Goal: Task Accomplishment & Management: Use online tool/utility

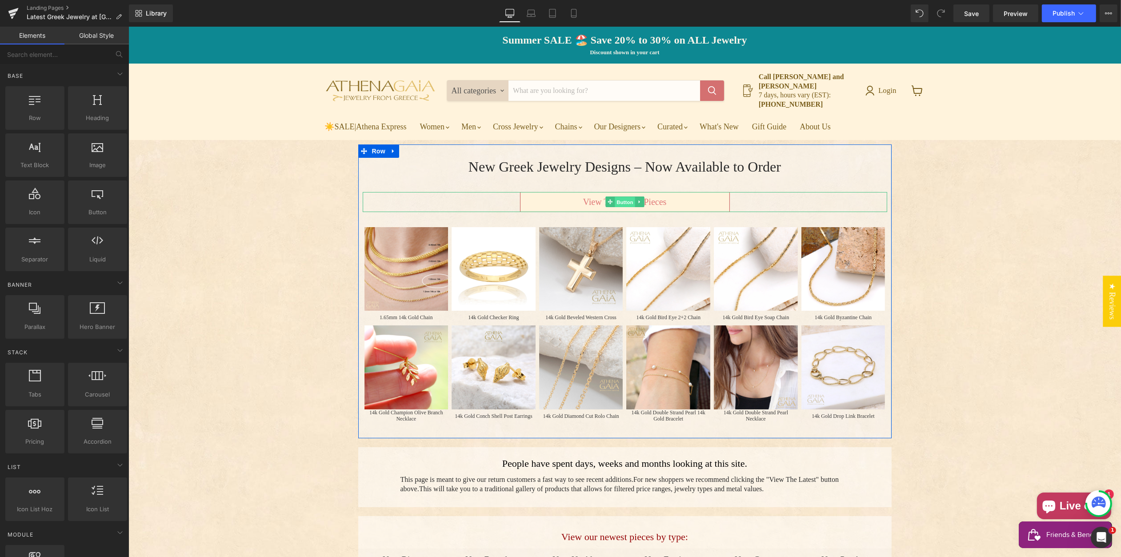
click at [624, 197] on span "Button" at bounding box center [624, 202] width 20 height 11
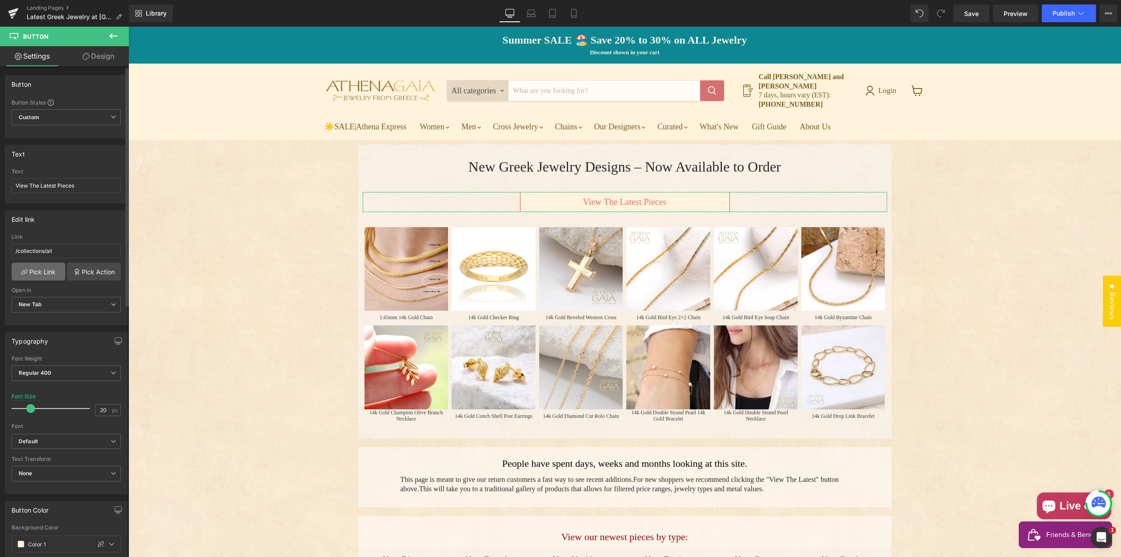
click at [39, 269] on link "Pick Link" at bounding box center [39, 272] width 54 height 18
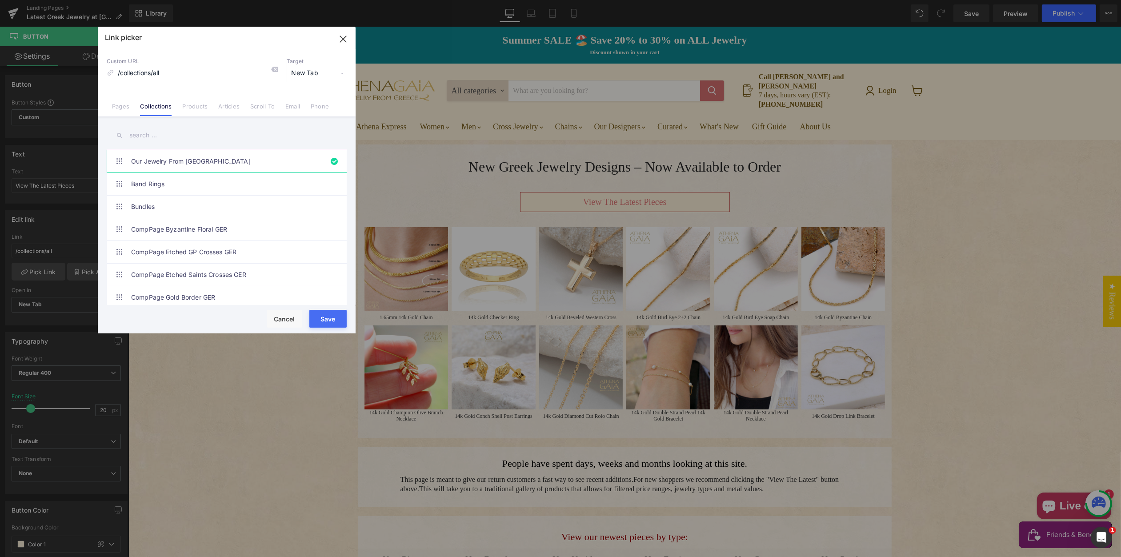
click at [147, 135] on input "text" at bounding box center [227, 135] width 240 height 20
paste input "See What's New in Greek Jewelry"
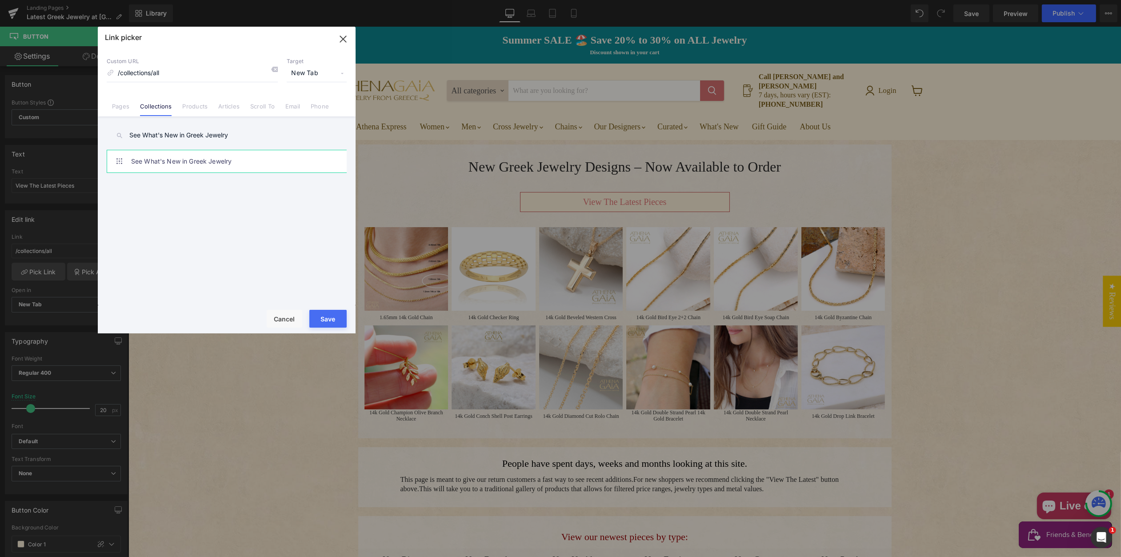
type input "See What's New in Greek Jewelry"
click at [166, 161] on link "See What's New in Greek Jewelry" at bounding box center [229, 161] width 196 height 22
type input "/collections/latest-greek-jewelry-additions"
click at [322, 317] on button "Save" at bounding box center [327, 319] width 37 height 18
type input "/collections/latest-greek-jewelry-additions"
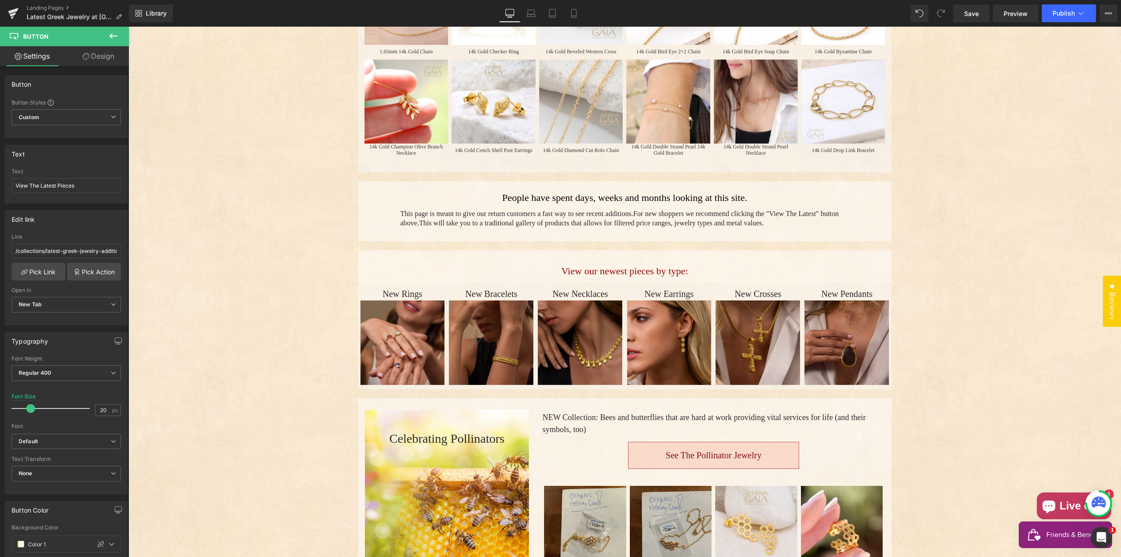
scroll to position [284, 0]
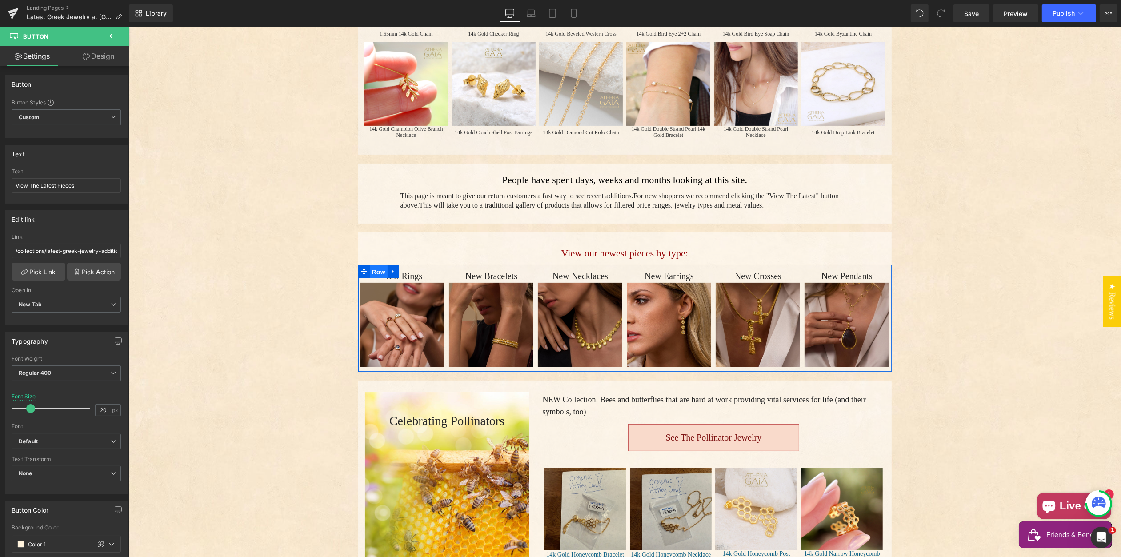
click at [376, 269] on span "Row" at bounding box center [378, 271] width 18 height 13
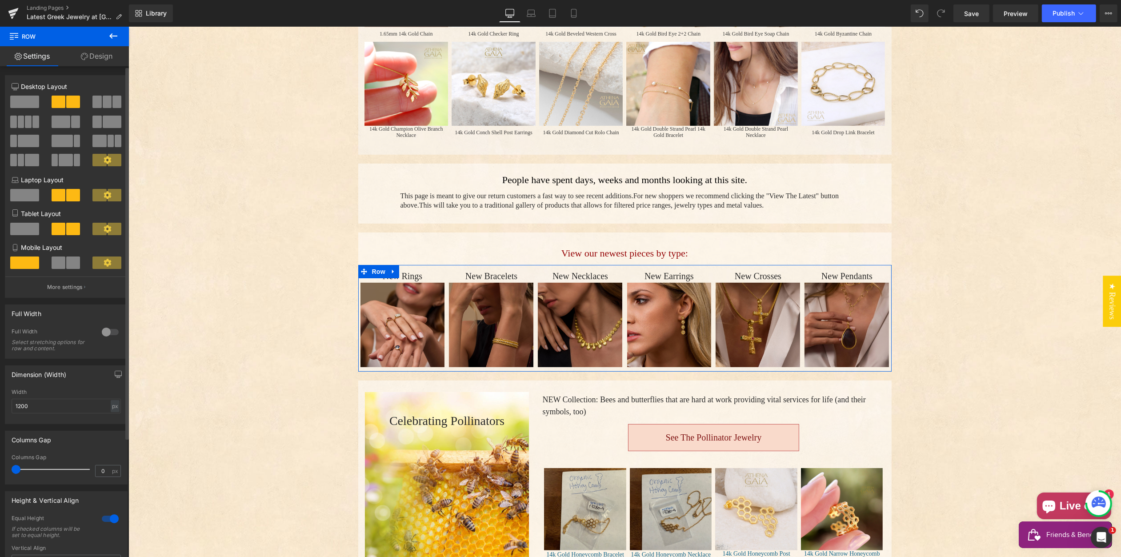
click at [22, 101] on span at bounding box center [24, 102] width 29 height 12
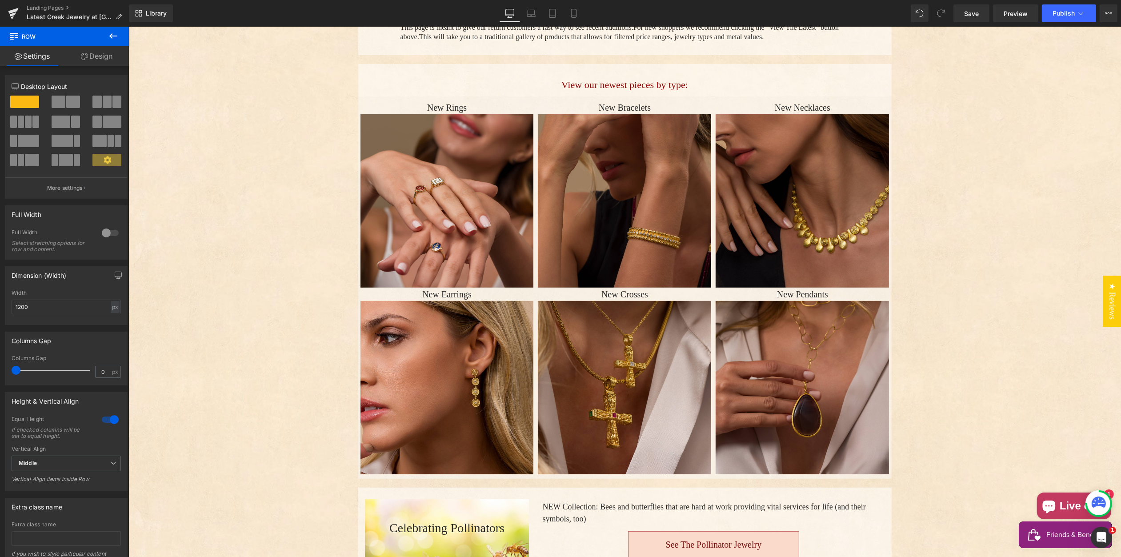
scroll to position [446, 0]
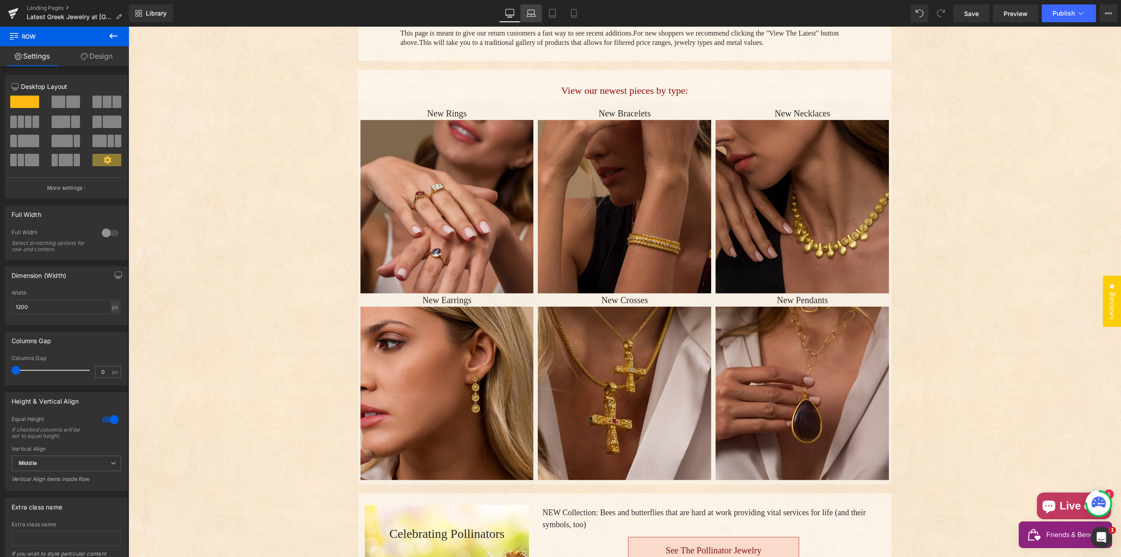
click at [534, 13] on icon at bounding box center [531, 13] width 9 height 9
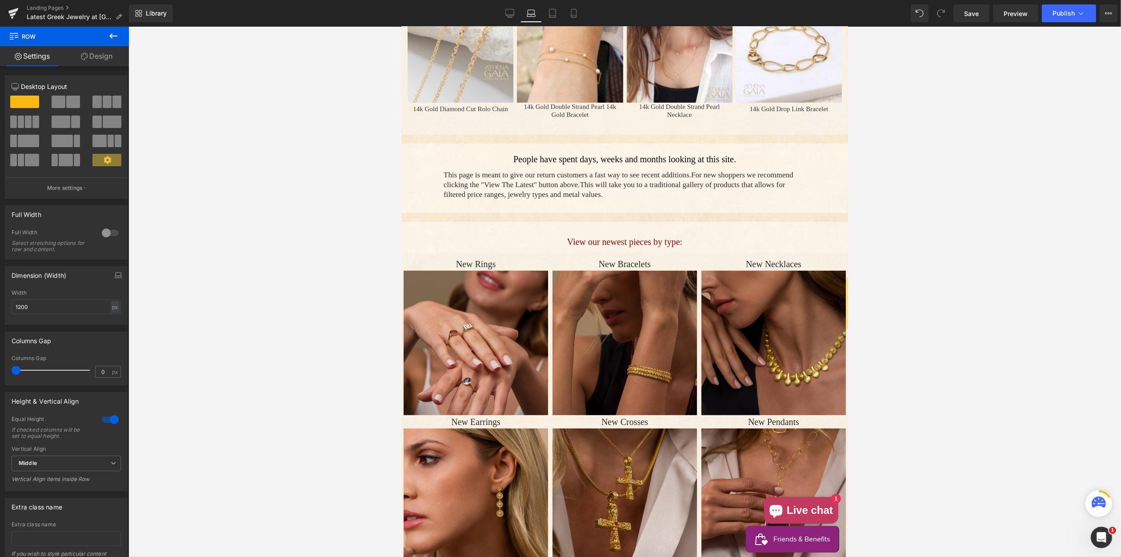
scroll to position [494, 0]
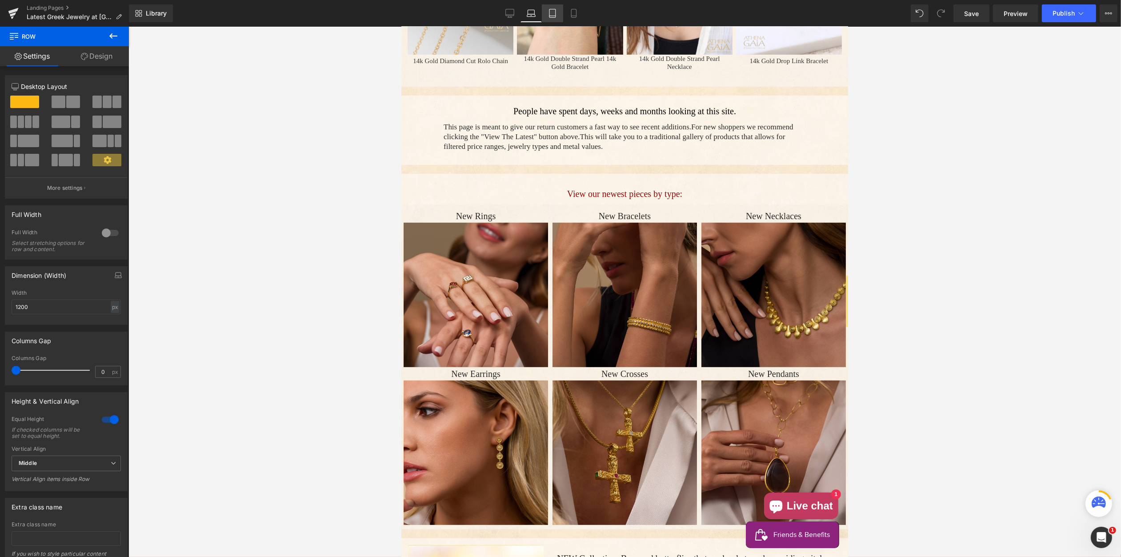
click at [552, 12] on icon at bounding box center [552, 13] width 9 height 9
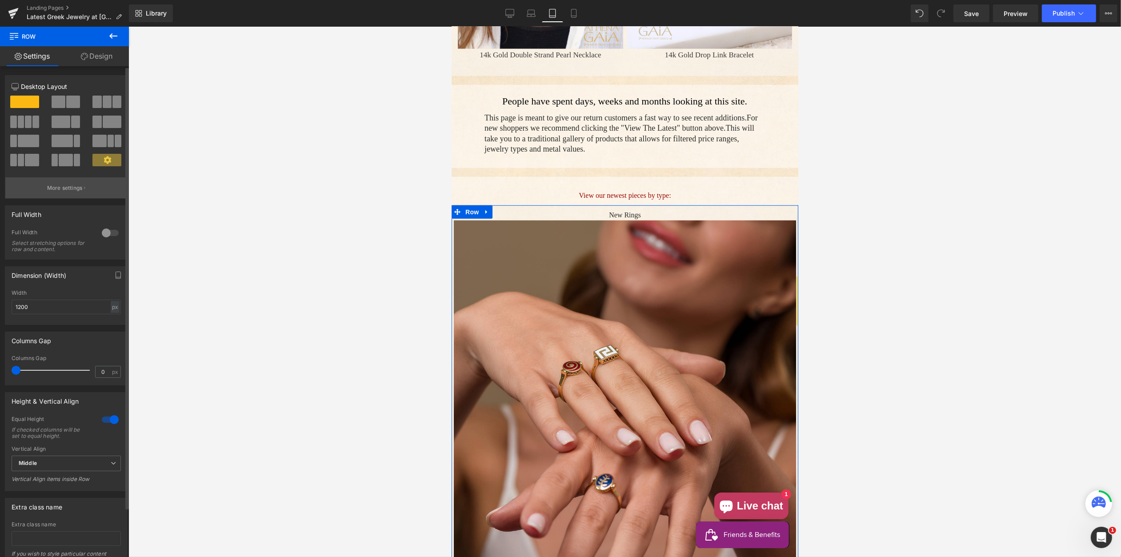
click at [56, 189] on p "More settings" at bounding box center [65, 188] width 36 height 8
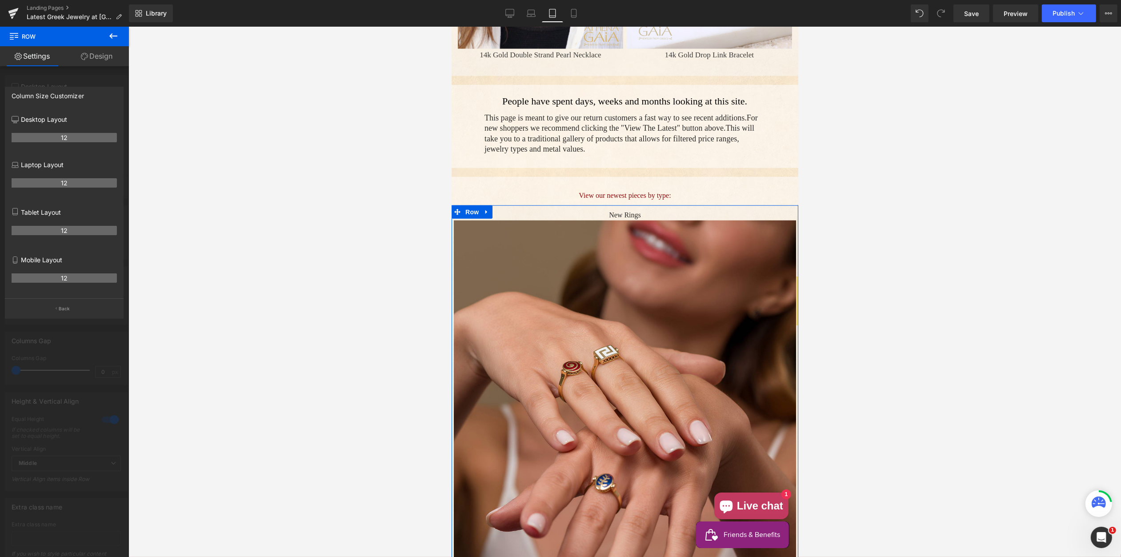
click at [33, 56] on link "Settings" at bounding box center [32, 56] width 64 height 20
click at [113, 34] on icon at bounding box center [113, 36] width 11 height 11
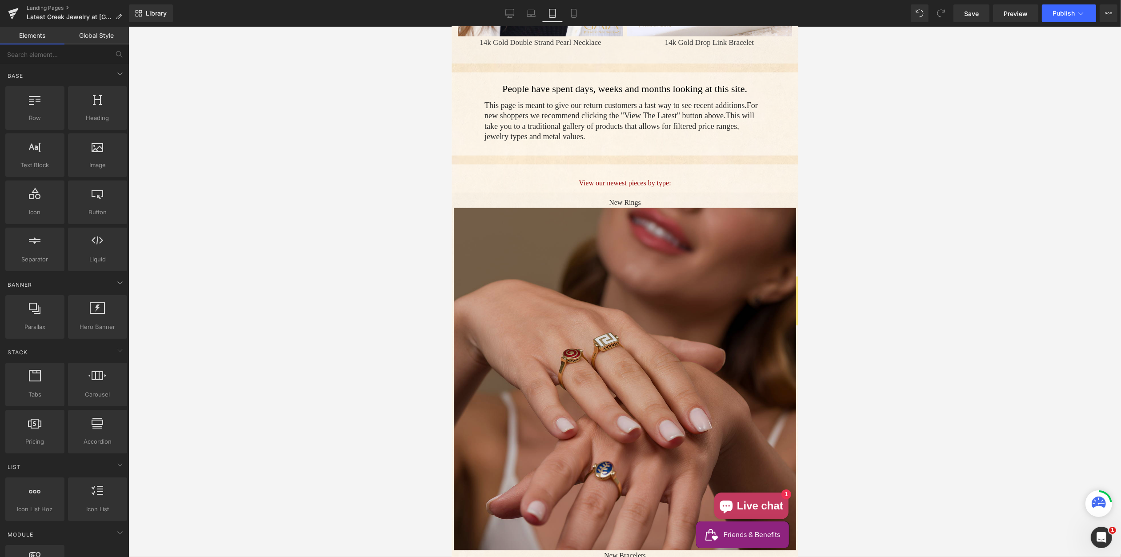
scroll to position [1124, 0]
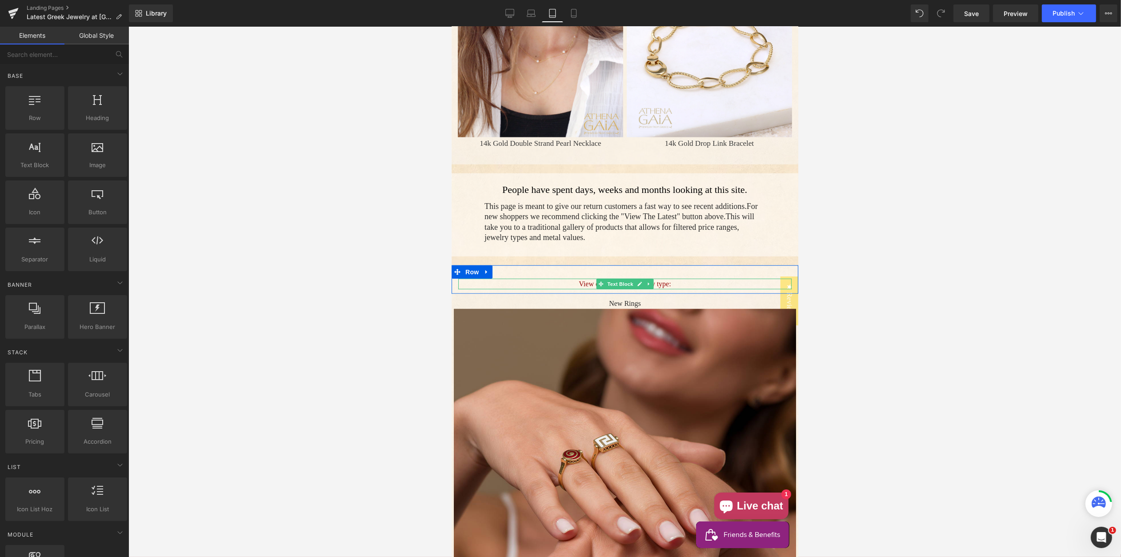
click at [561, 281] on p "View our newest pieces by type:" at bounding box center [624, 284] width 333 height 11
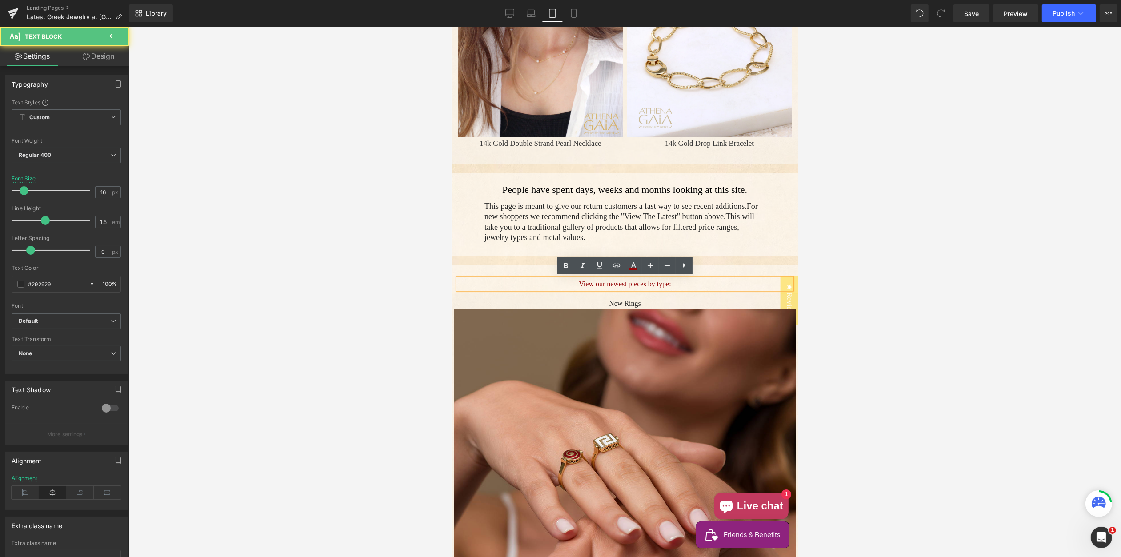
click at [561, 283] on p "View our newest pieces by type:" at bounding box center [624, 284] width 333 height 11
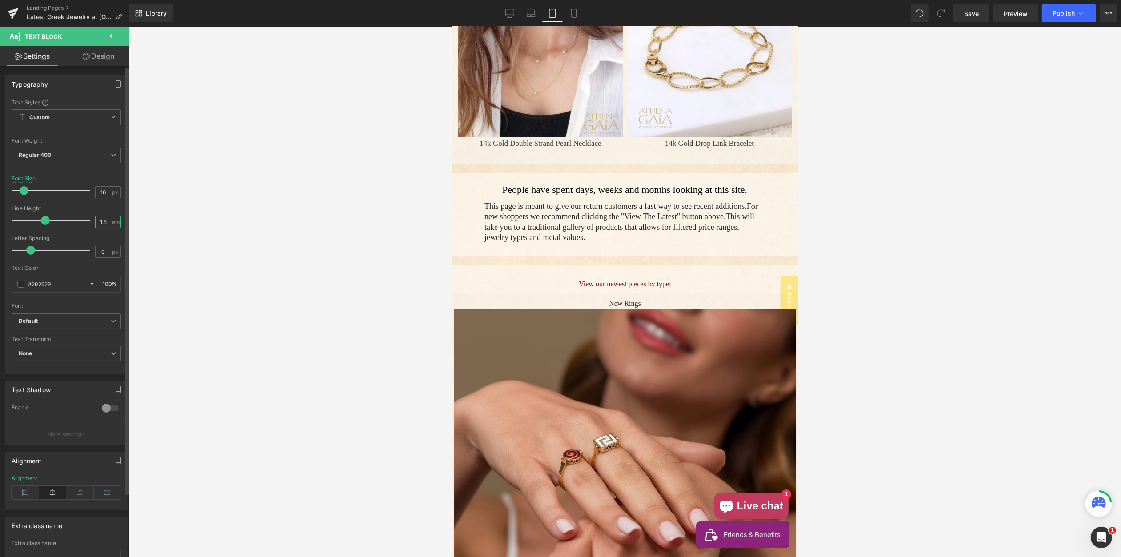
drag, startPoint x: 105, startPoint y: 223, endPoint x: 81, endPoint y: 220, distance: 24.2
click at [81, 219] on div "Line Height 1.5 em" at bounding box center [66, 220] width 109 height 30
drag, startPoint x: 105, startPoint y: 192, endPoint x: 83, endPoint y: 188, distance: 22.7
click at [83, 188] on div "Font Size 16 px" at bounding box center [66, 191] width 109 height 30
type input "20"
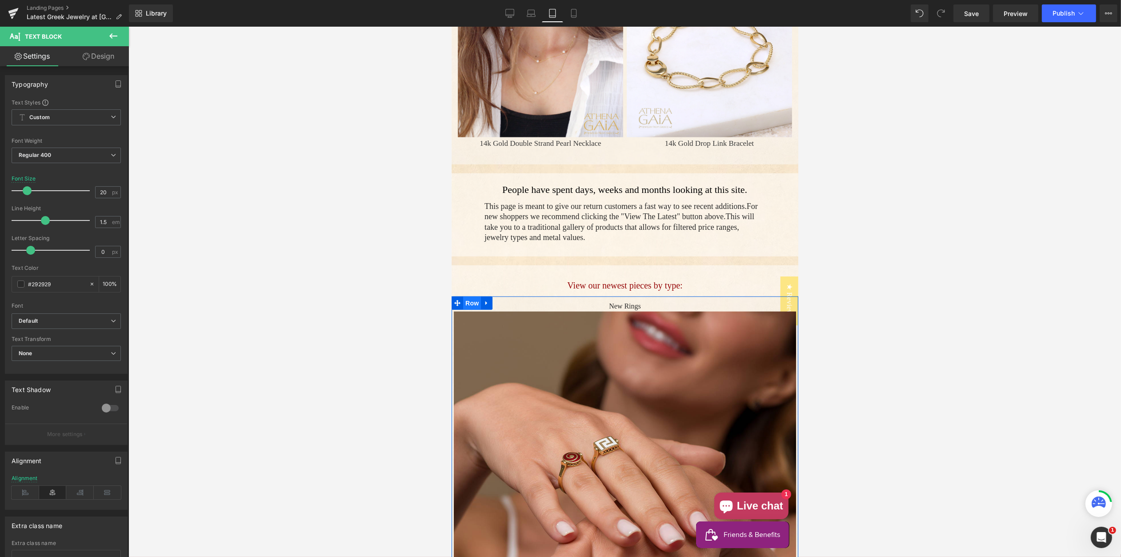
click at [470, 303] on span "Row" at bounding box center [472, 302] width 18 height 13
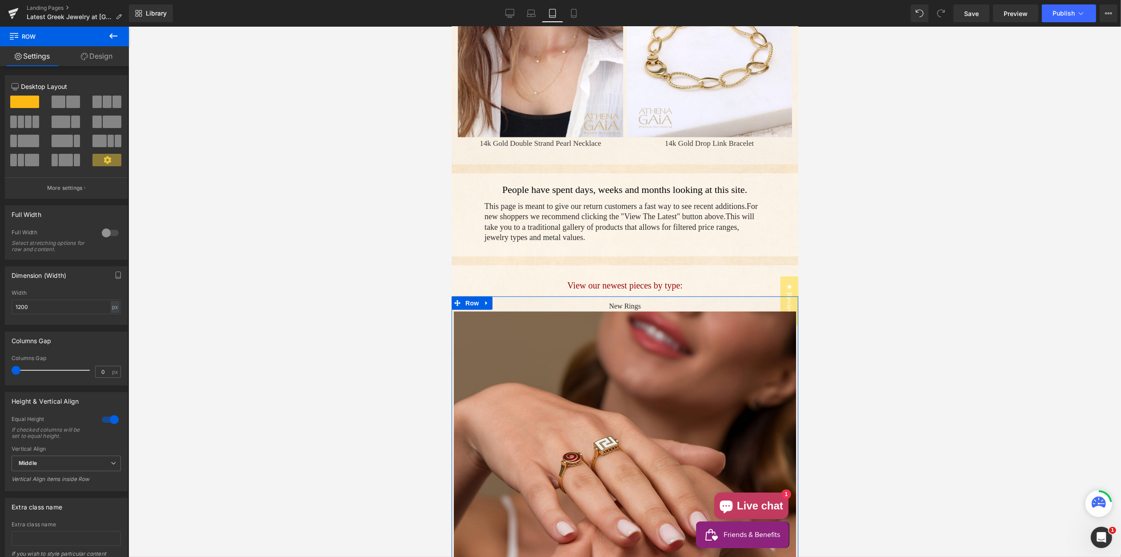
click at [104, 162] on icon at bounding box center [108, 160] width 8 height 8
click at [107, 160] on icon at bounding box center [108, 160] width 8 height 8
click at [65, 188] on p "More settings" at bounding box center [65, 188] width 36 height 8
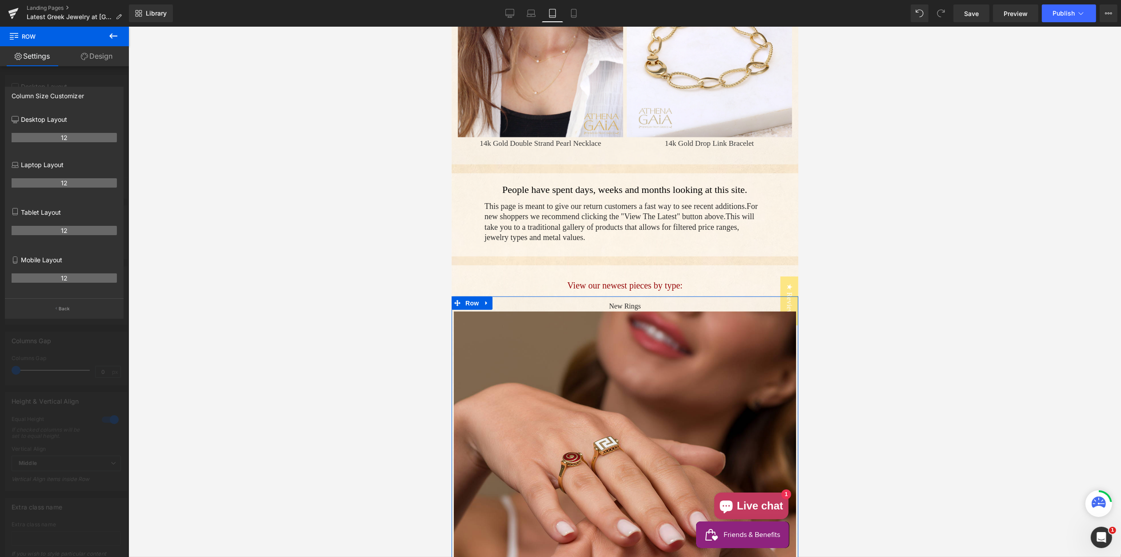
click at [52, 229] on th "12" at bounding box center [64, 230] width 105 height 9
click at [52, 232] on th "12" at bounding box center [64, 230] width 105 height 9
click at [66, 233] on th "12" at bounding box center [64, 230] width 105 height 9
click at [62, 228] on th "12" at bounding box center [64, 230] width 105 height 9
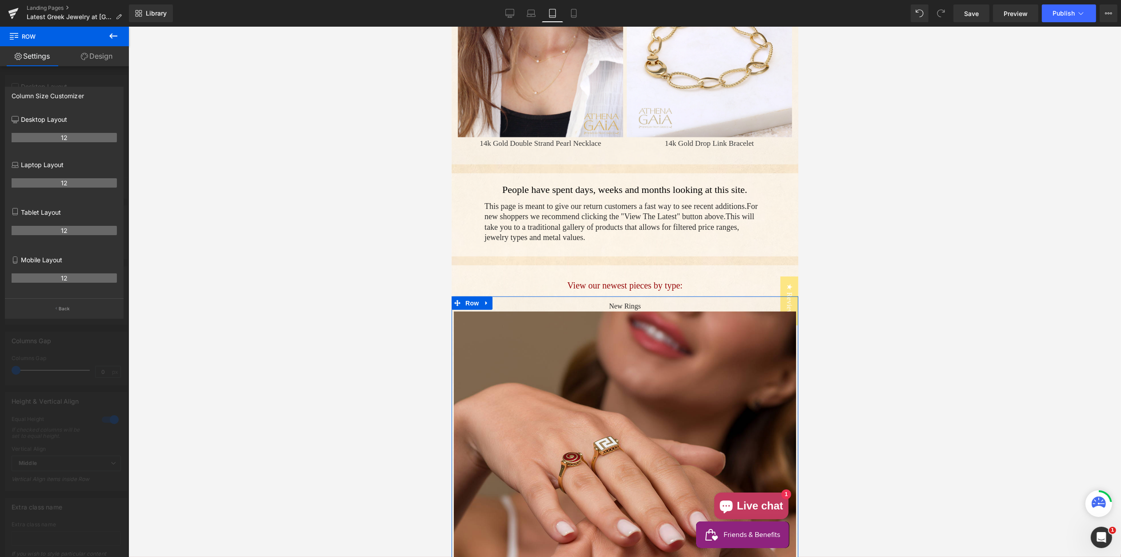
click at [61, 228] on th "12" at bounding box center [64, 230] width 105 height 9
click at [60, 234] on th "12" at bounding box center [64, 230] width 105 height 9
click at [61, 310] on p "Back" at bounding box center [65, 308] width 12 height 7
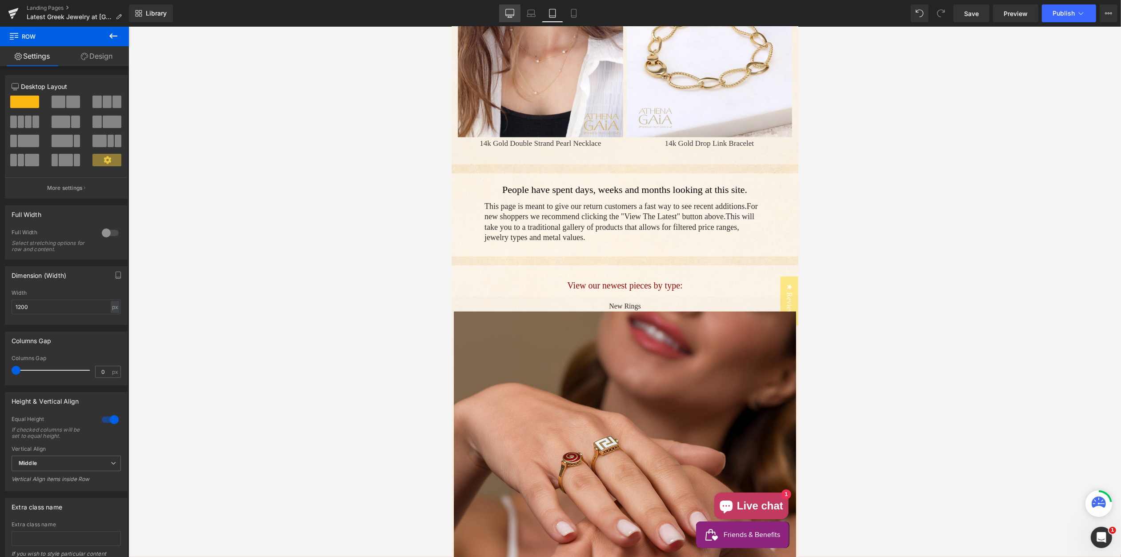
click at [511, 13] on icon at bounding box center [509, 13] width 9 height 9
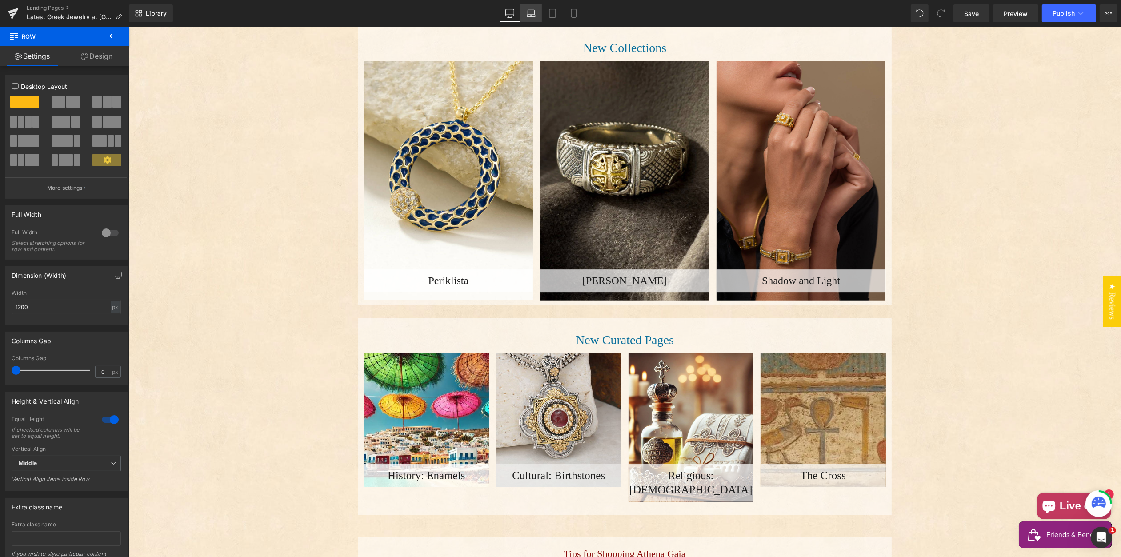
scroll to position [252, 0]
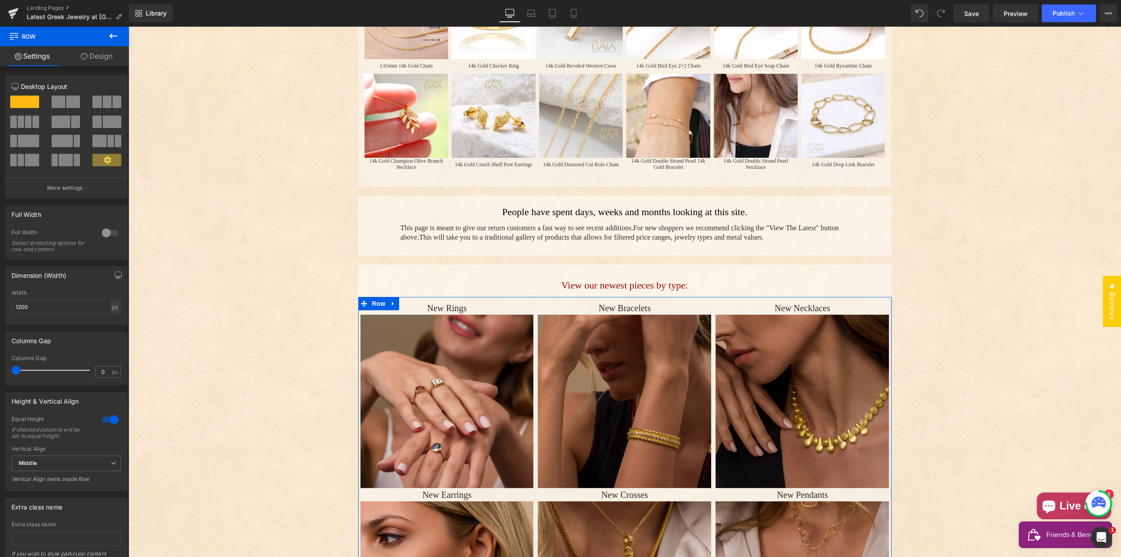
click at [104, 161] on icon at bounding box center [108, 160] width 8 height 8
click at [93, 158] on span at bounding box center [106, 160] width 29 height 12
click at [532, 15] on icon at bounding box center [531, 13] width 9 height 9
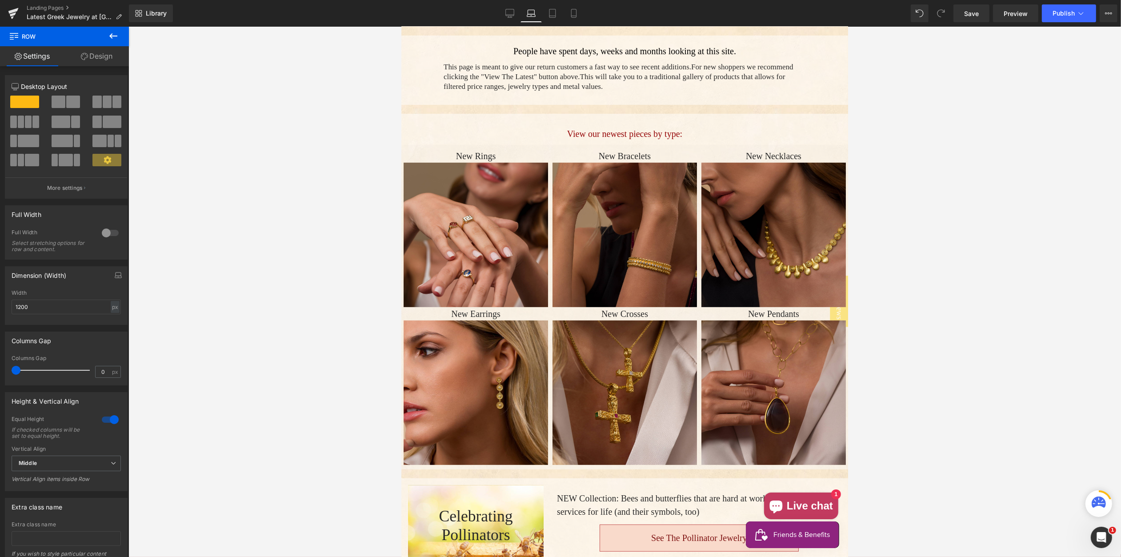
scroll to position [560, 0]
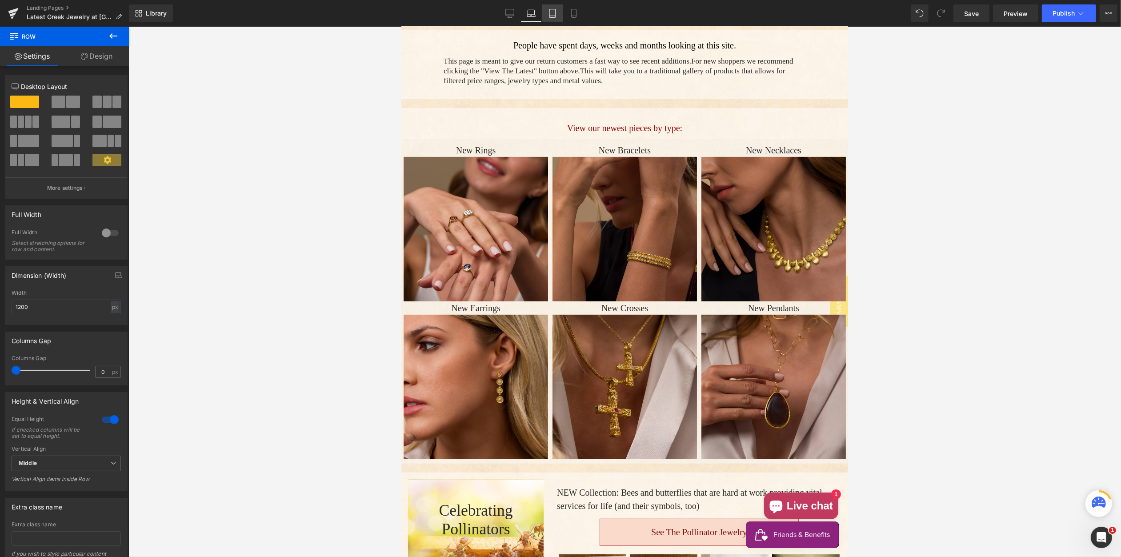
click at [553, 16] on icon at bounding box center [552, 16] width 6 height 0
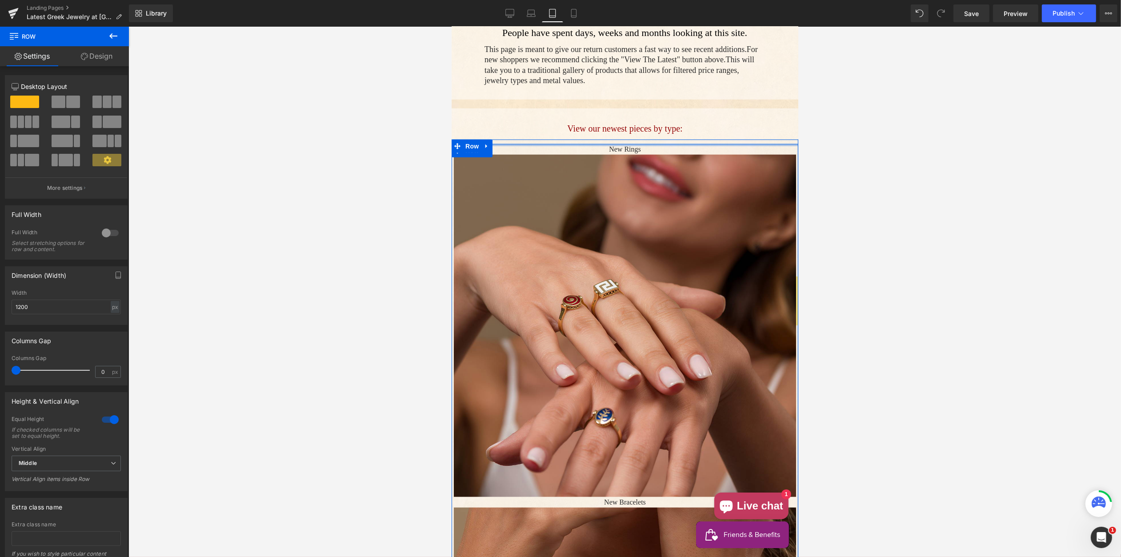
click at [595, 146] on p "New Rings" at bounding box center [624, 149] width 342 height 11
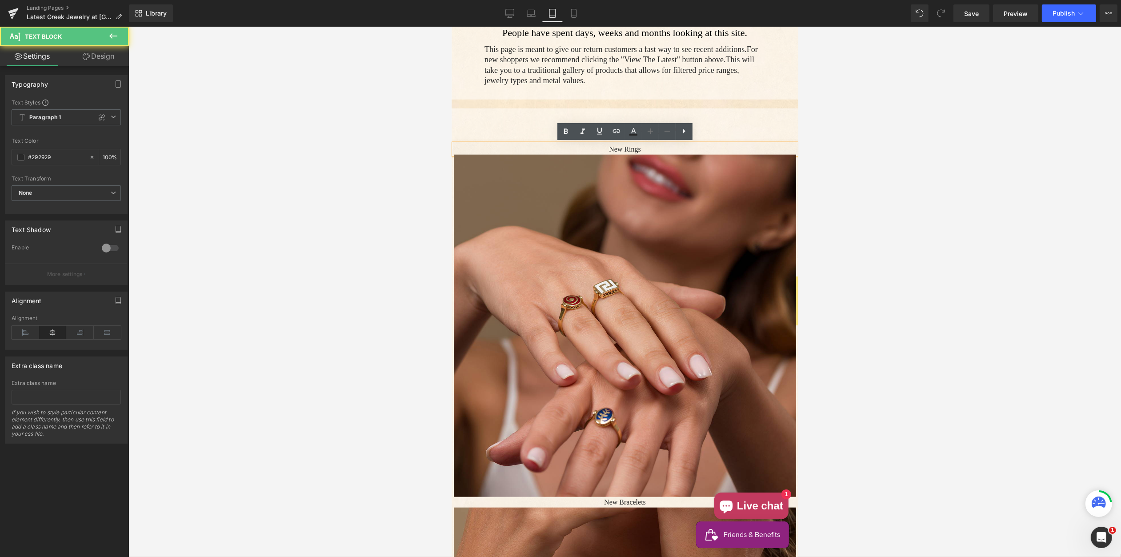
click at [589, 149] on p "New Rings" at bounding box center [624, 149] width 342 height 11
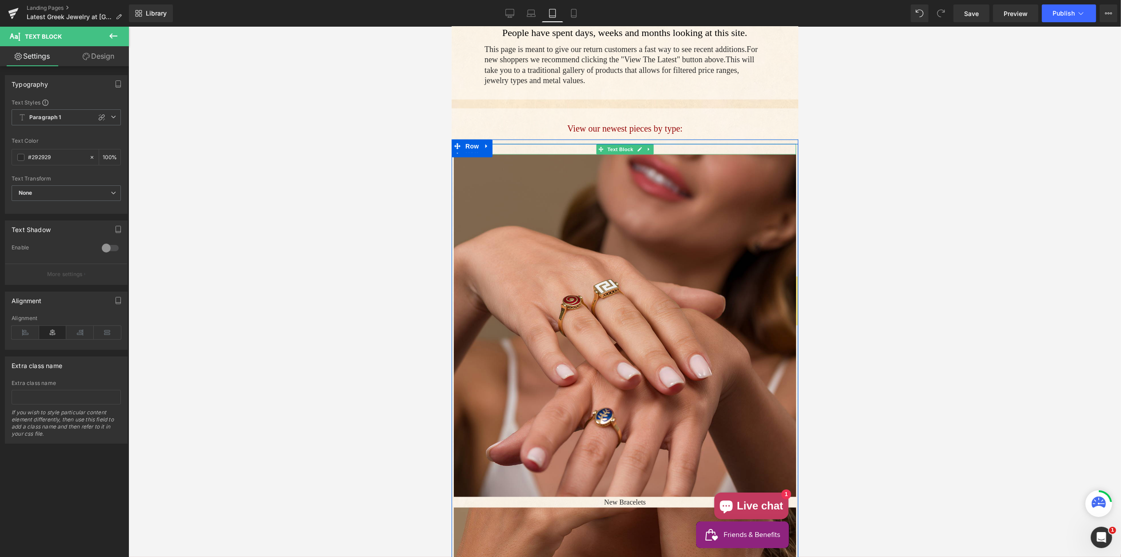
click at [585, 148] on p "New Rings" at bounding box center [624, 149] width 342 height 11
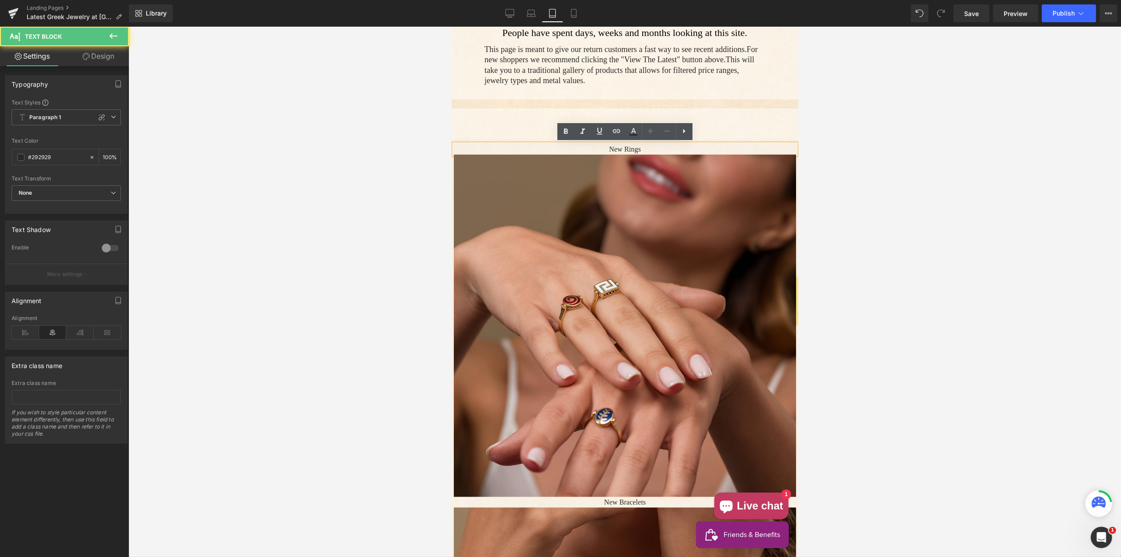
click at [616, 148] on p "New Rings" at bounding box center [624, 149] width 342 height 11
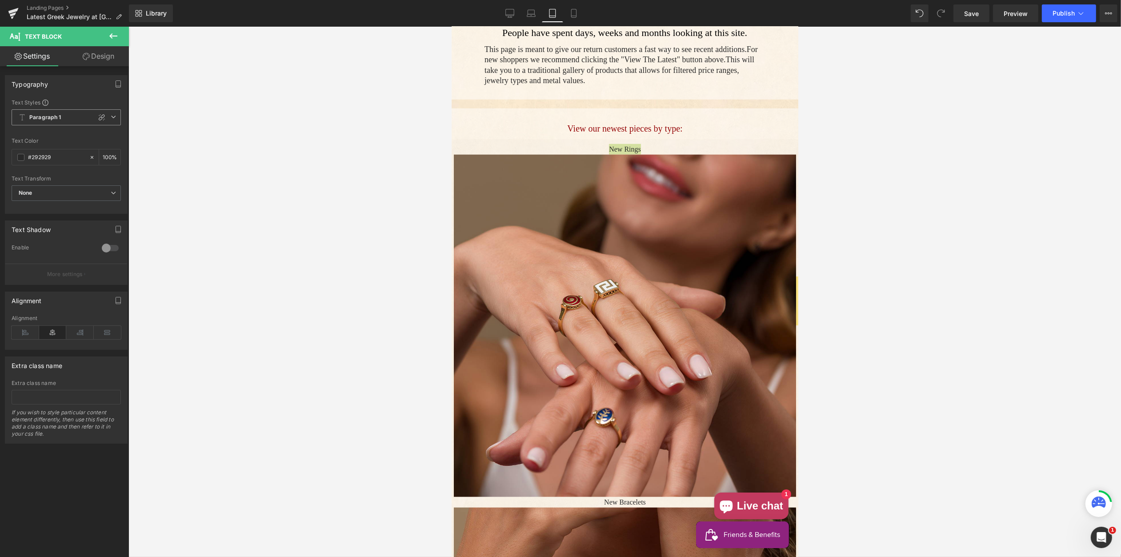
click at [111, 118] on icon at bounding box center [113, 116] width 5 height 5
click at [61, 132] on li "Custom" at bounding box center [65, 135] width 106 height 16
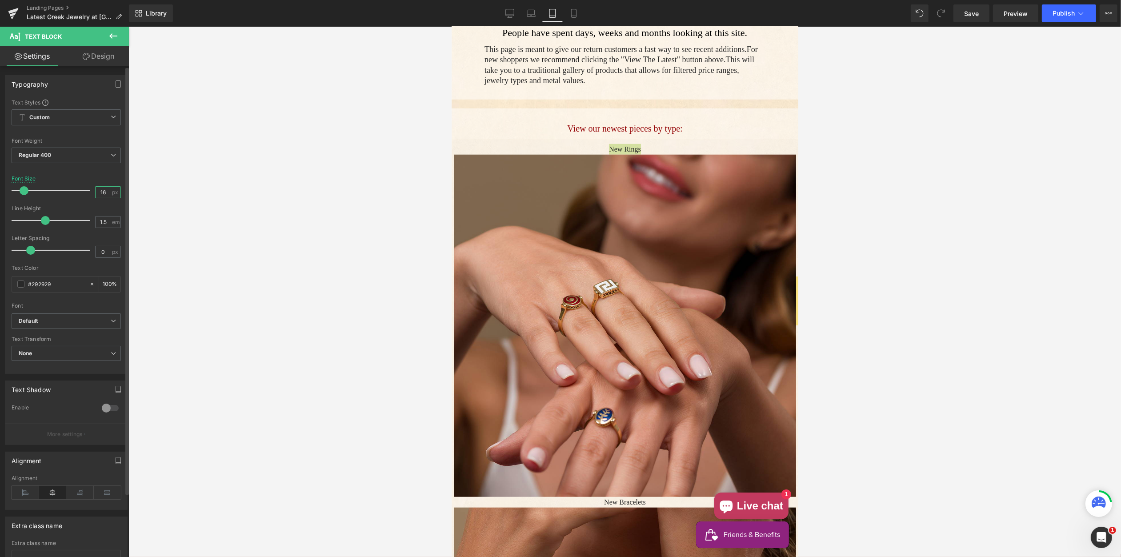
drag, startPoint x: 104, startPoint y: 193, endPoint x: 82, endPoint y: 185, distance: 23.8
click at [87, 190] on div "Font Size 16 px" at bounding box center [66, 191] width 109 height 30
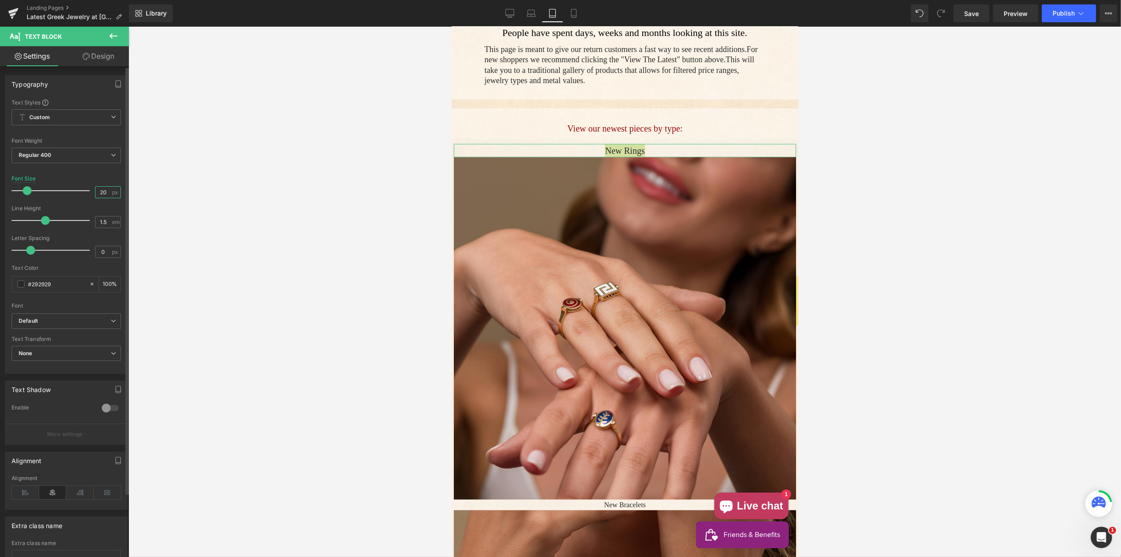
drag, startPoint x: 107, startPoint y: 193, endPoint x: 86, endPoint y: 186, distance: 21.9
click at [87, 189] on div "Font Size 20 px" at bounding box center [66, 191] width 109 height 30
type input "24"
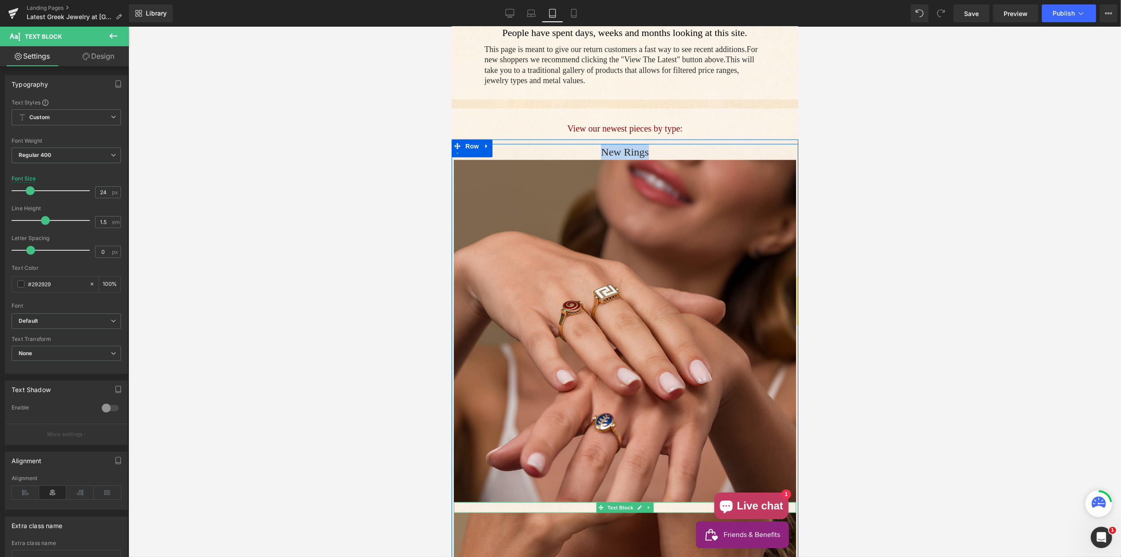
click at [586, 506] on p "New Bracelets" at bounding box center [624, 507] width 342 height 11
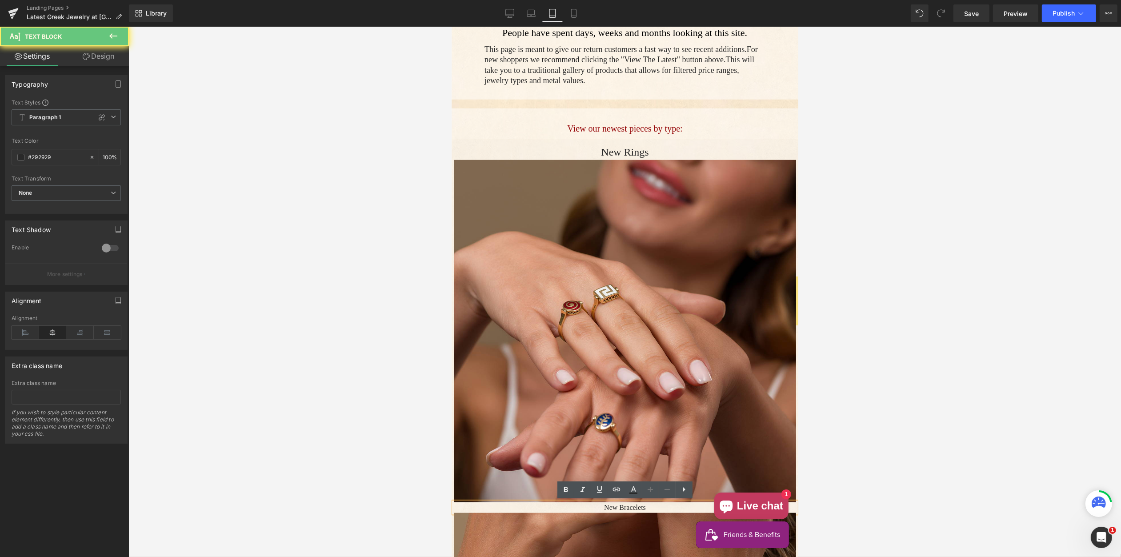
click at [587, 507] on p "New Bracelets" at bounding box center [624, 507] width 342 height 11
click at [586, 507] on p "New Bracelets" at bounding box center [624, 507] width 342 height 11
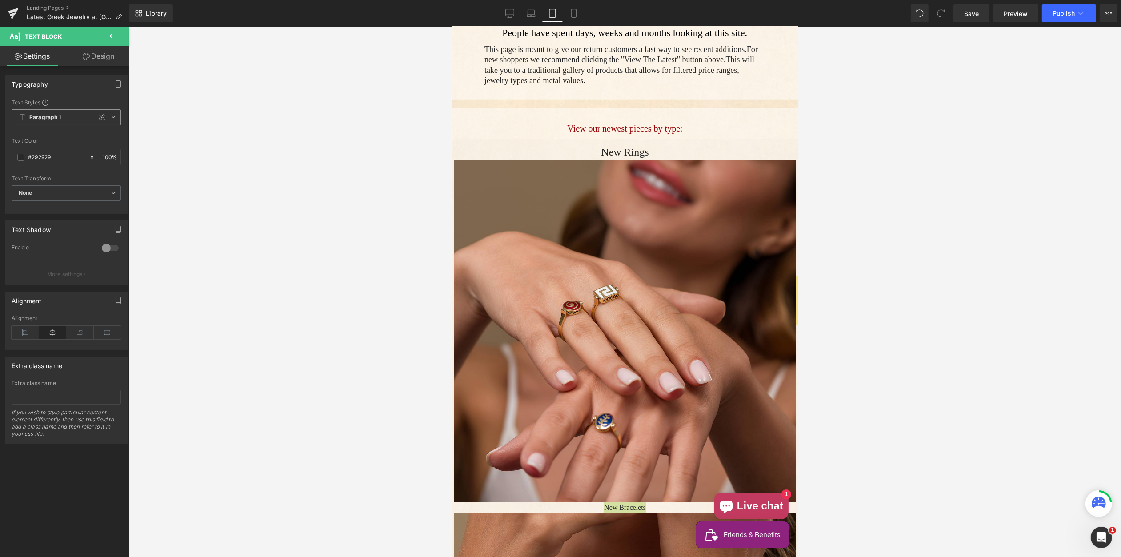
click at [76, 115] on span "Paragraph 1" at bounding box center [66, 117] width 109 height 16
drag, startPoint x: 76, startPoint y: 115, endPoint x: 82, endPoint y: 114, distance: 6.3
click at [76, 115] on span "Paragraph 1" at bounding box center [65, 117] width 106 height 16
click at [80, 120] on span "Paragraph 1" at bounding box center [66, 117] width 109 height 16
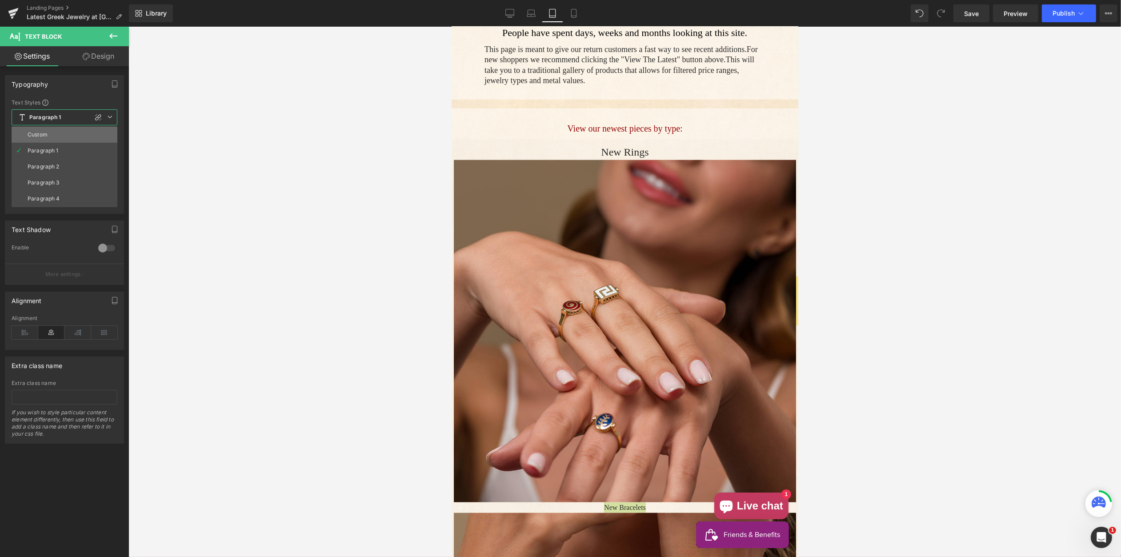
click at [53, 134] on li "Custom" at bounding box center [65, 135] width 106 height 16
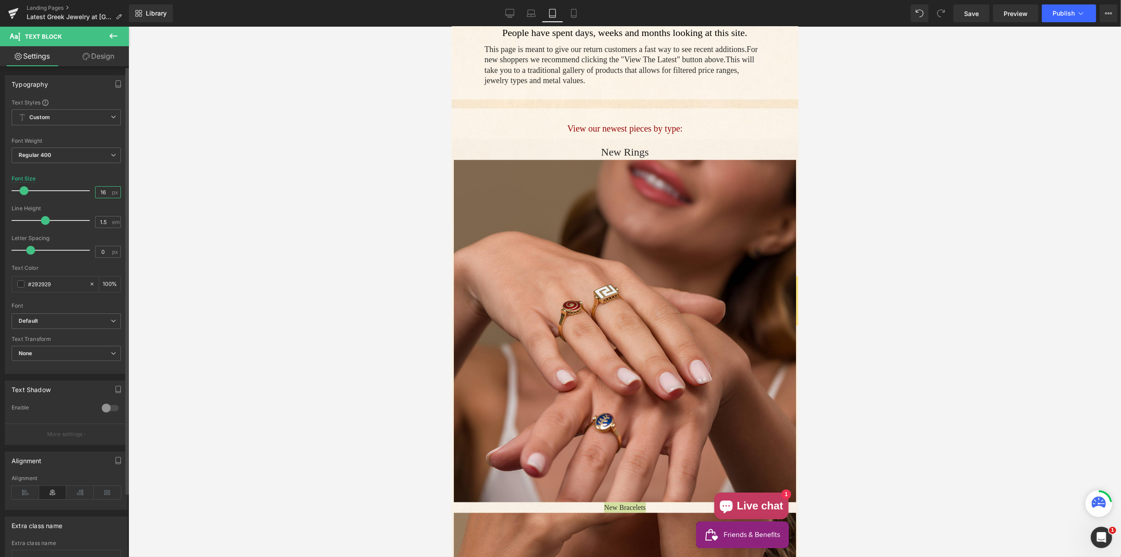
click at [101, 196] on input "16" at bounding box center [104, 192] width 16 height 11
click at [102, 196] on input "16" at bounding box center [104, 192] width 16 height 11
click at [100, 192] on input "16" at bounding box center [104, 192] width 16 height 11
type input "24"
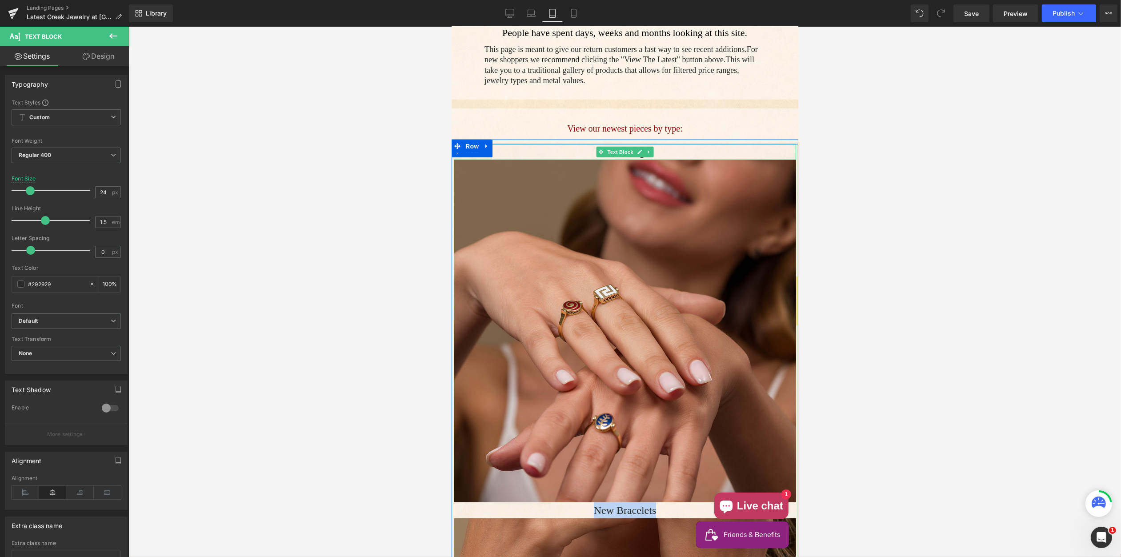
click at [581, 152] on p "New Rings" at bounding box center [624, 152] width 342 height 16
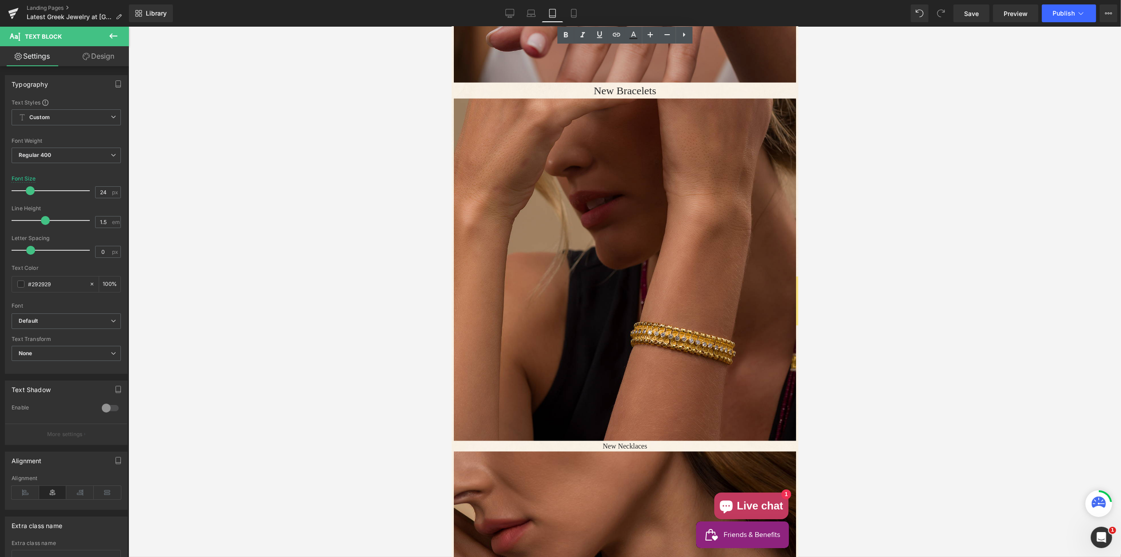
scroll to position [1850, 0]
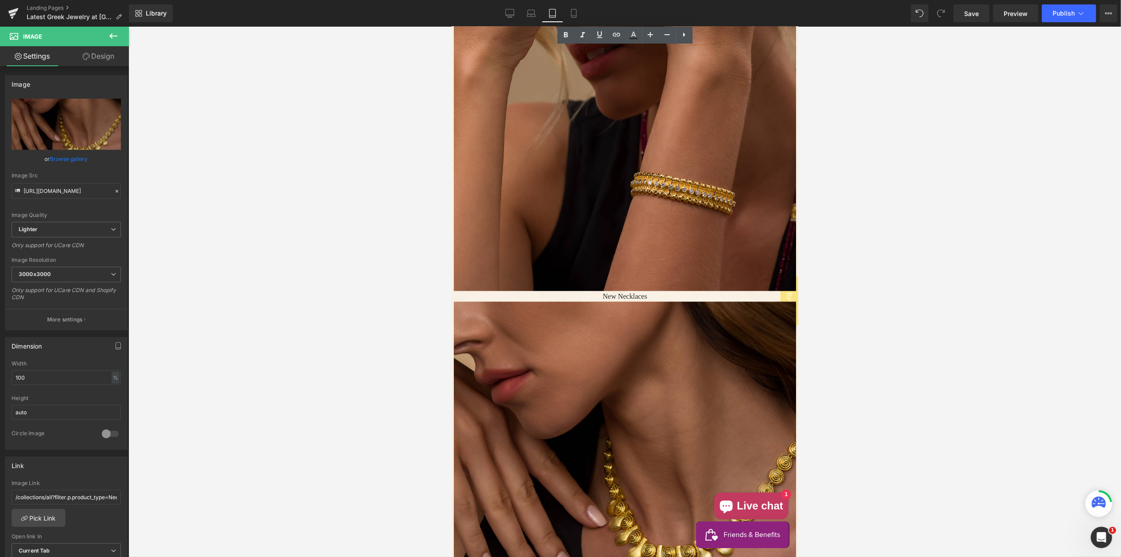
click at [528, 297] on p "New Necklaces" at bounding box center [624, 296] width 342 height 11
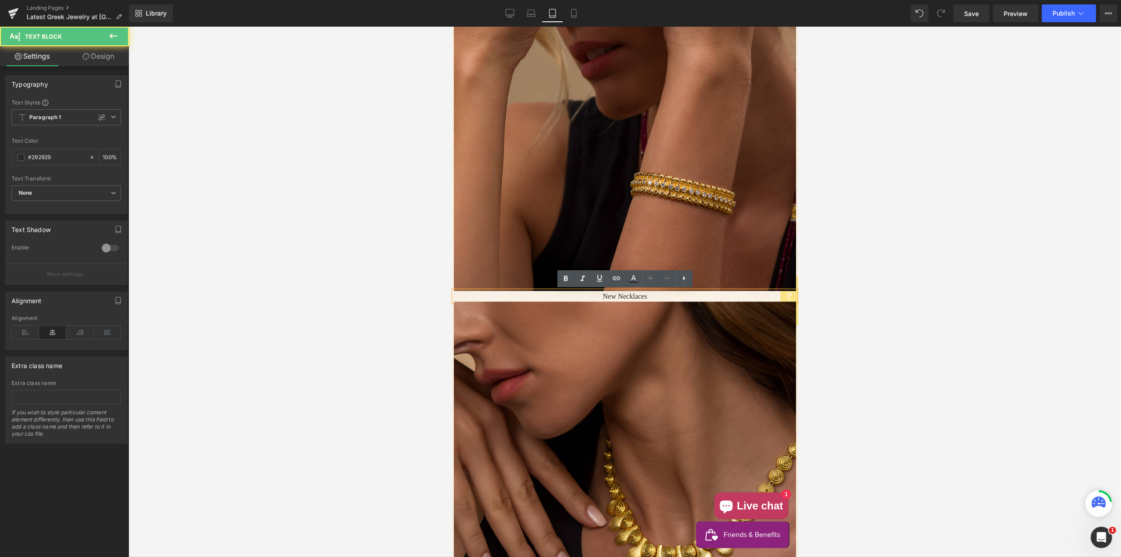
click at [583, 295] on p "New Necklaces" at bounding box center [624, 296] width 342 height 11
click at [77, 115] on span "Paragraph 1" at bounding box center [66, 117] width 109 height 16
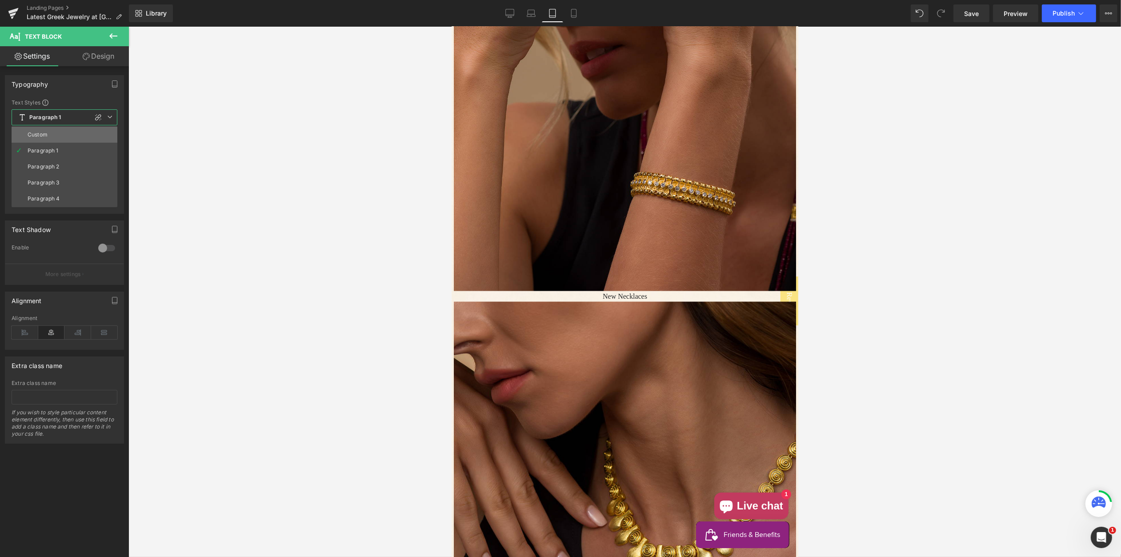
click at [60, 133] on li "Custom" at bounding box center [65, 135] width 106 height 16
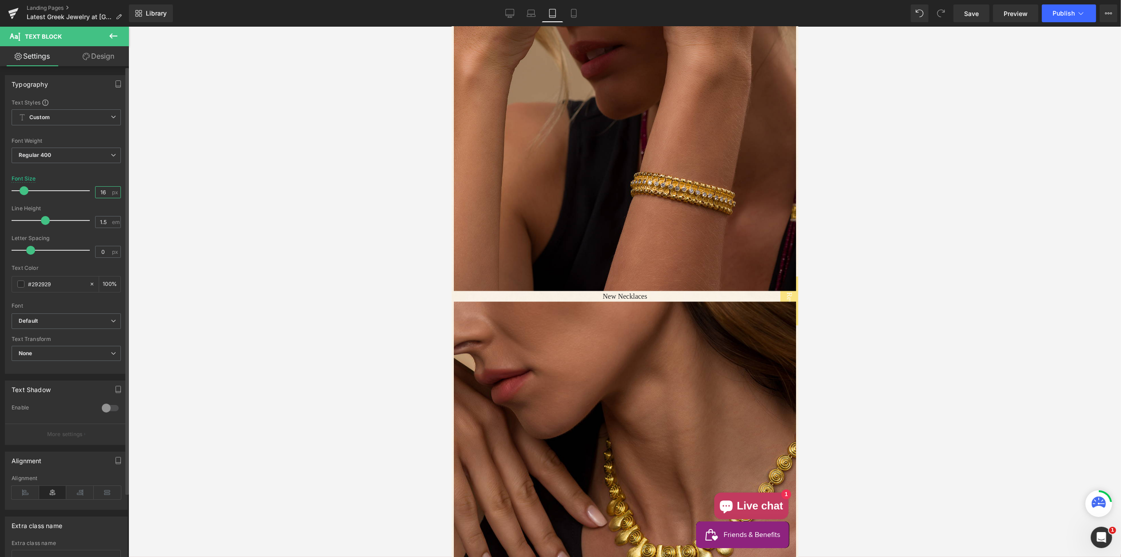
click at [99, 194] on input "16" at bounding box center [104, 192] width 16 height 11
click at [100, 194] on input "16" at bounding box center [104, 192] width 16 height 11
type input "24"
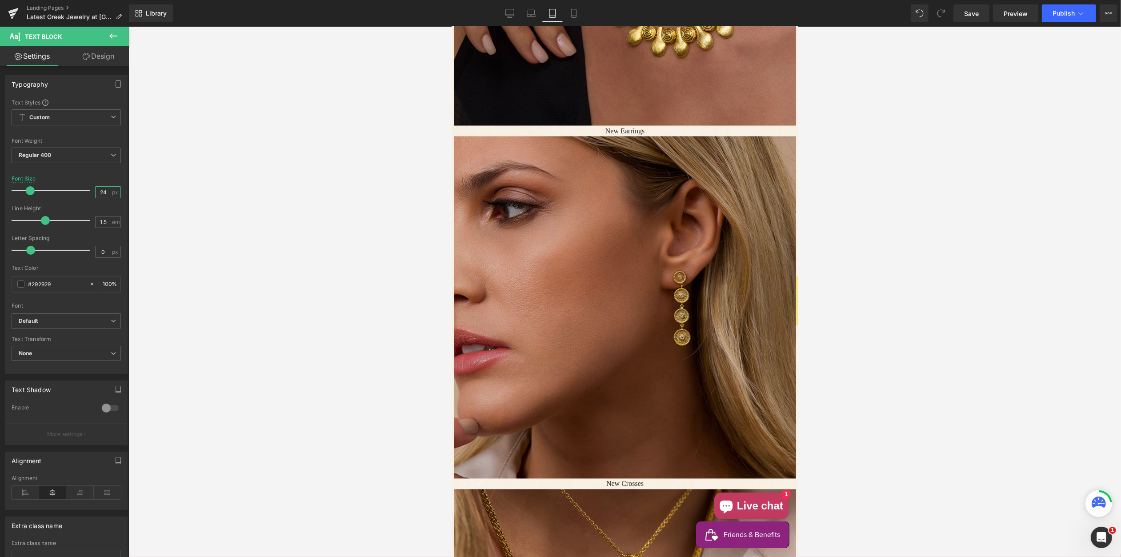
scroll to position [2375, 0]
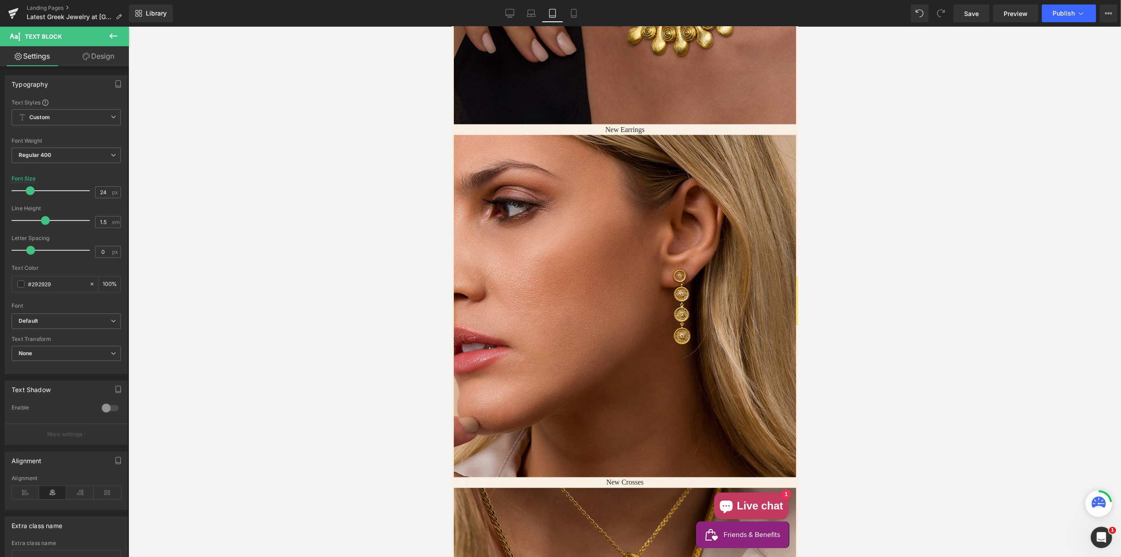
click at [595, 129] on p "New Earrings" at bounding box center [624, 129] width 342 height 11
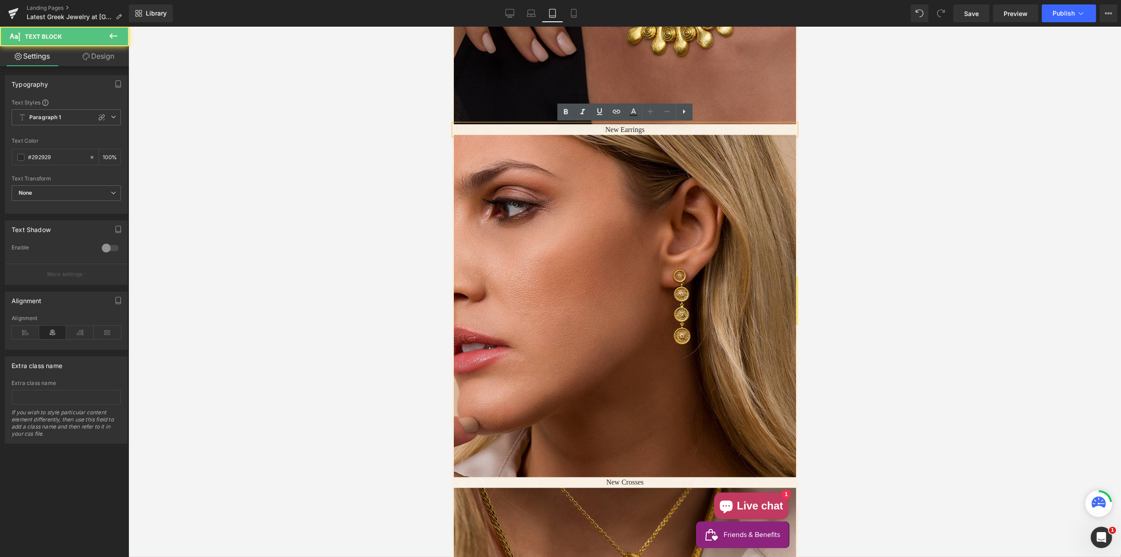
click at [597, 128] on p "New Earrings" at bounding box center [624, 129] width 342 height 11
click at [598, 129] on p "New Earrings" at bounding box center [624, 129] width 342 height 11
click at [597, 128] on p "New Earrings" at bounding box center [624, 129] width 342 height 11
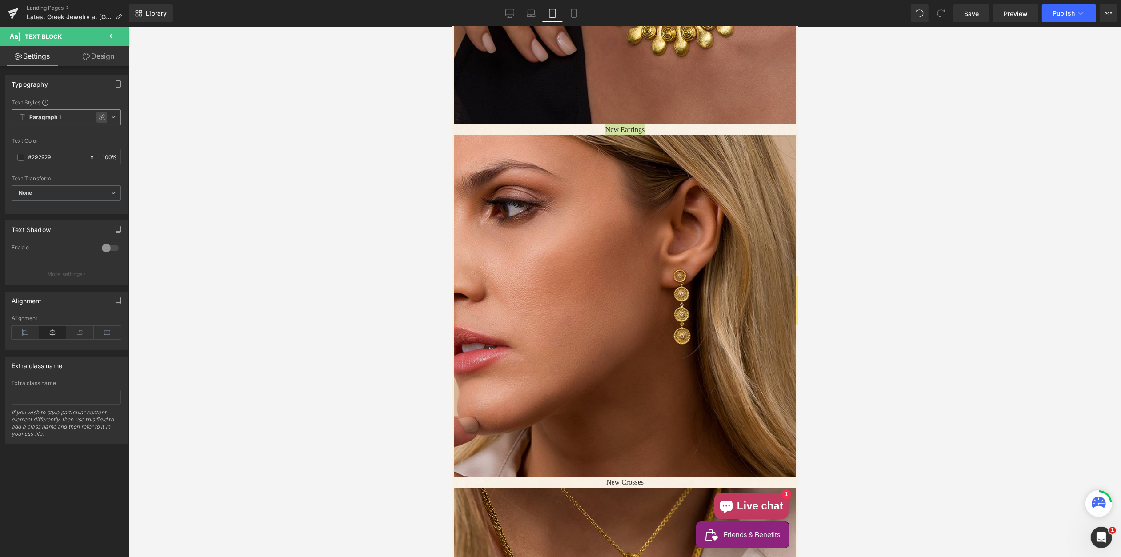
click at [96, 116] on div at bounding box center [101, 117] width 11 height 11
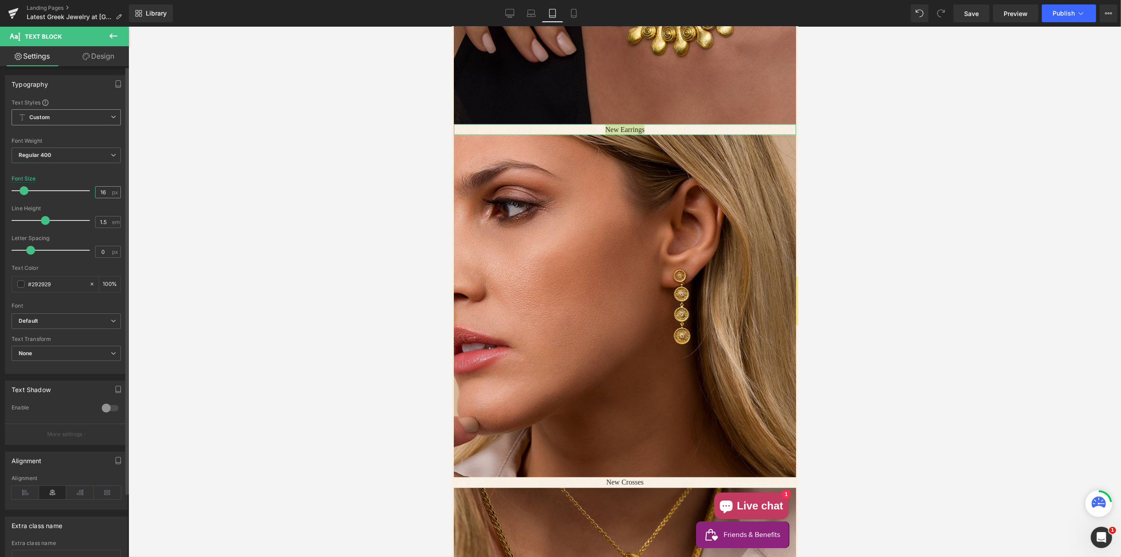
click at [100, 189] on input "16" at bounding box center [104, 192] width 16 height 11
drag, startPoint x: 100, startPoint y: 189, endPoint x: 107, endPoint y: 188, distance: 6.8
click at [100, 189] on input "16" at bounding box center [104, 192] width 16 height 11
type input "24"
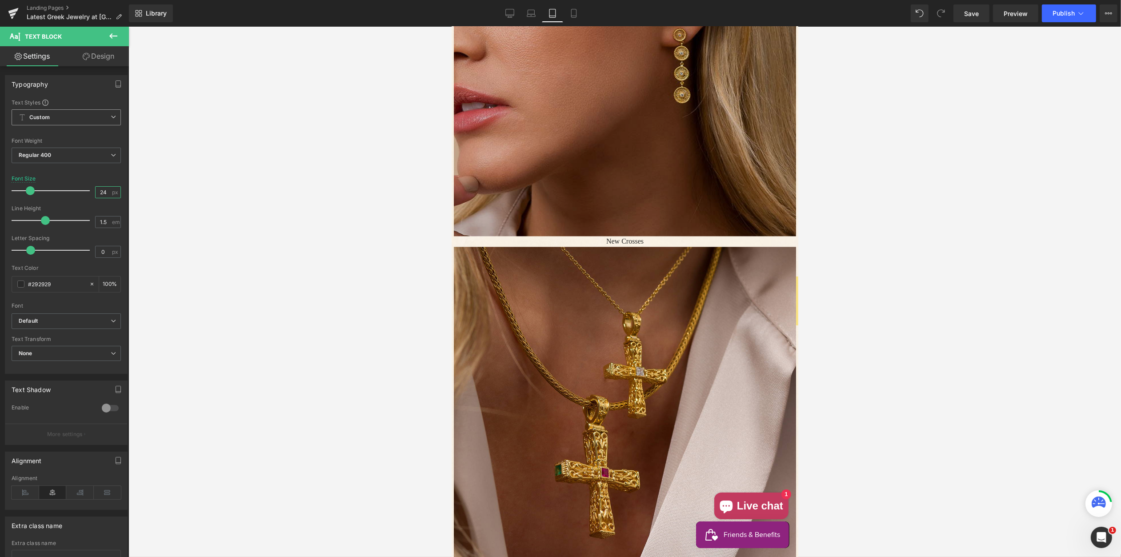
scroll to position [2624, 0]
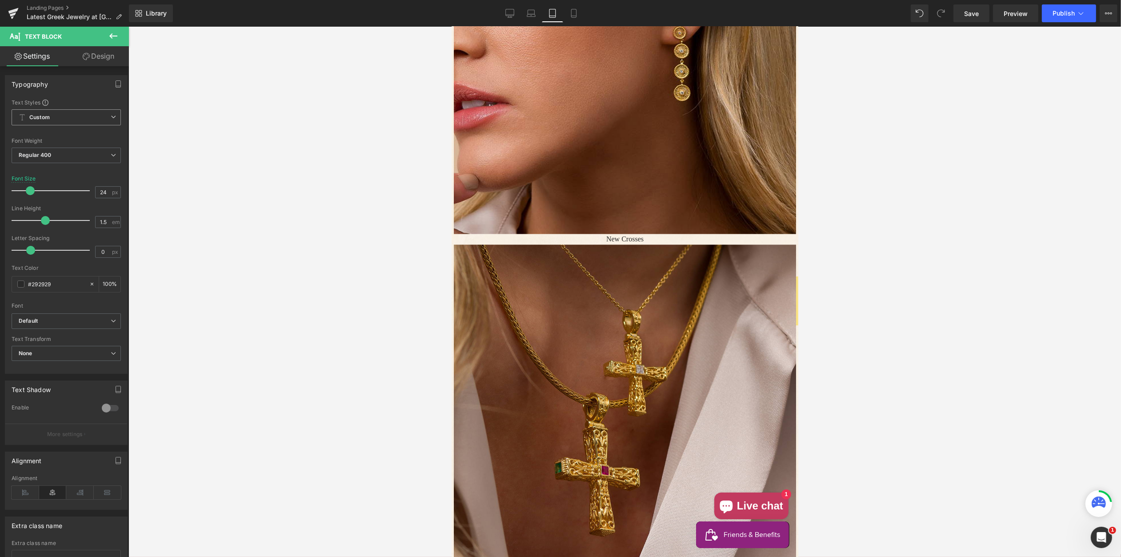
click at [594, 238] on p "New Crosses" at bounding box center [624, 239] width 342 height 11
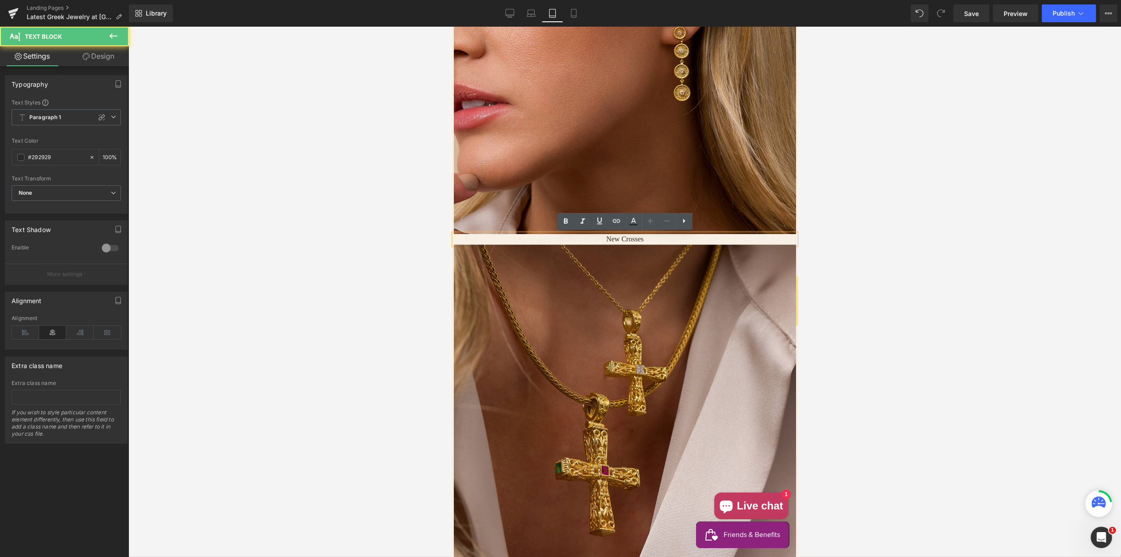
click at [597, 239] on p "New Crosses" at bounding box center [624, 239] width 342 height 11
click at [597, 238] on p "New Crosses" at bounding box center [624, 239] width 342 height 11
click at [99, 118] on icon at bounding box center [102, 117] width 6 height 6
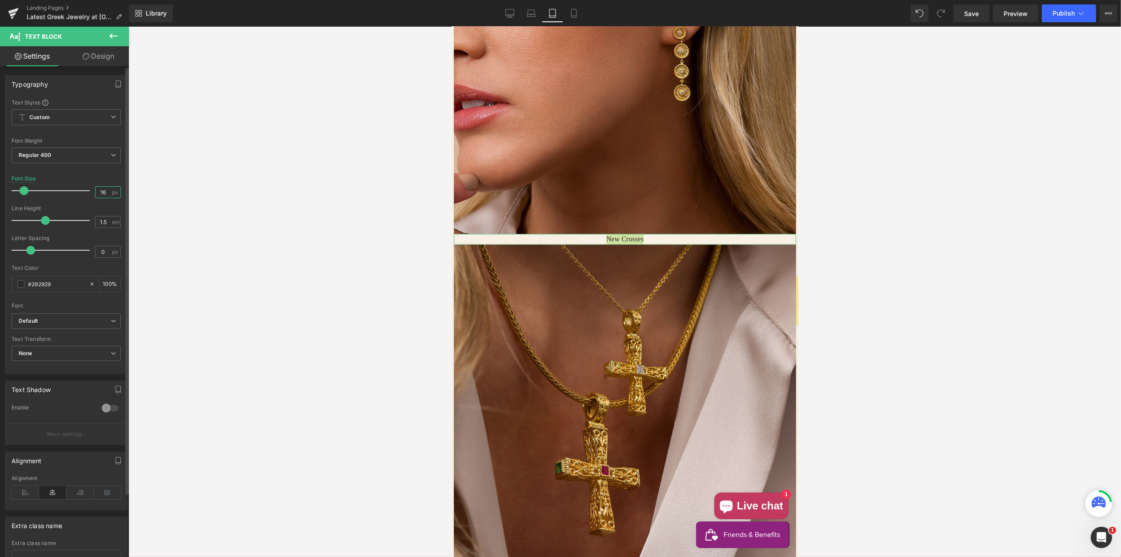
drag, startPoint x: 107, startPoint y: 192, endPoint x: 87, endPoint y: 188, distance: 19.9
click at [81, 189] on div "Font Size 16 px" at bounding box center [66, 191] width 109 height 30
type input "24"
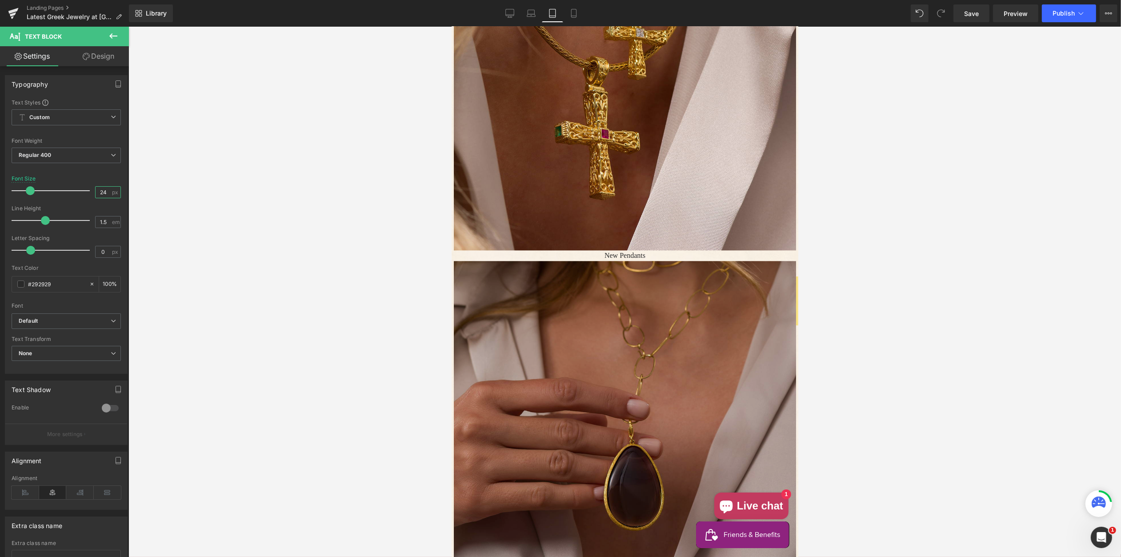
scroll to position [2966, 0]
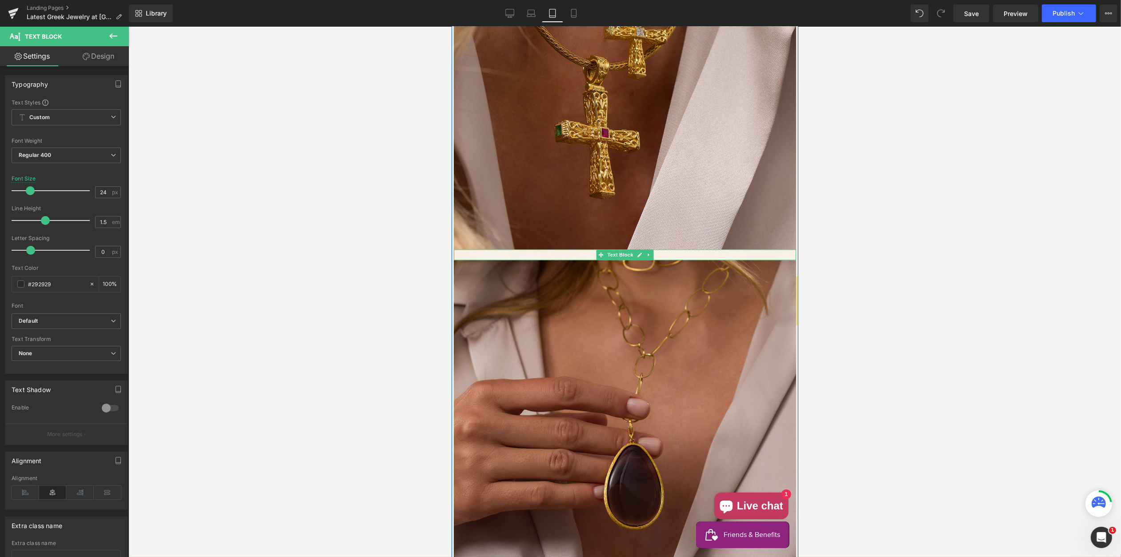
click at [586, 252] on p "New Pendants" at bounding box center [624, 254] width 342 height 11
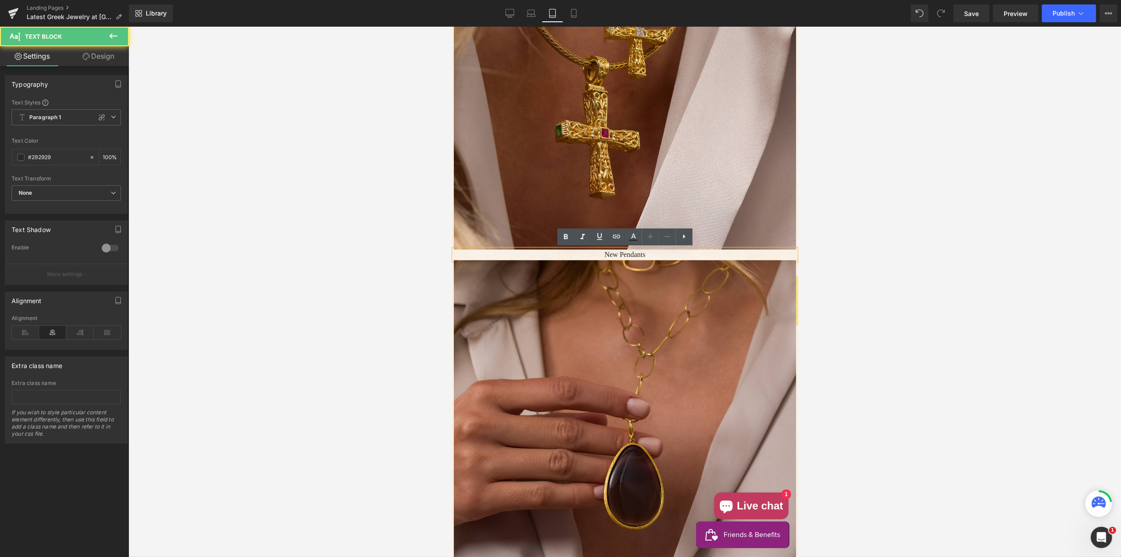
click at [585, 255] on p "New Pendants" at bounding box center [624, 254] width 342 height 11
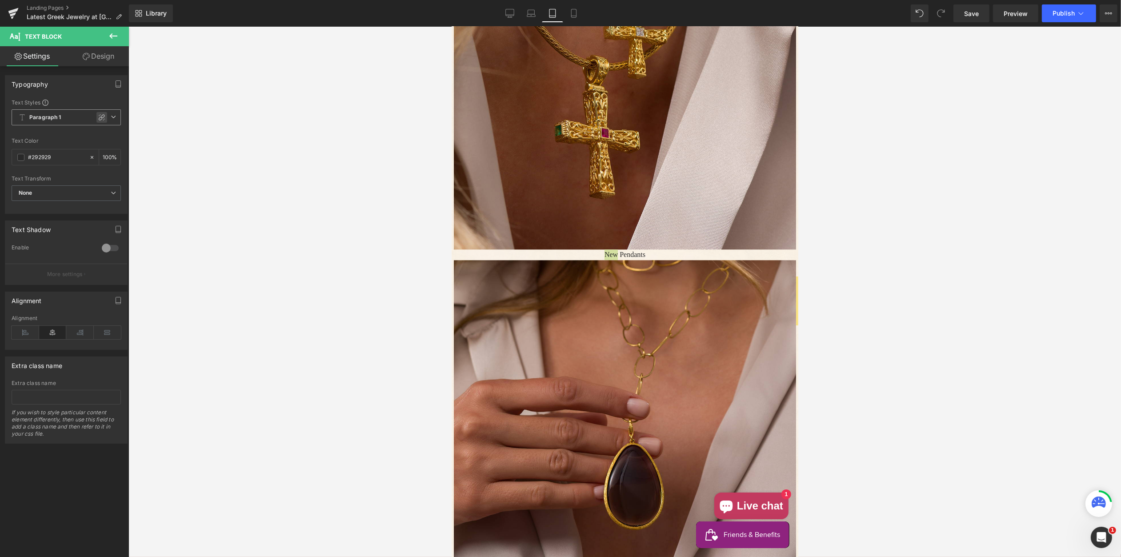
click at [100, 117] on icon at bounding box center [102, 117] width 6 height 6
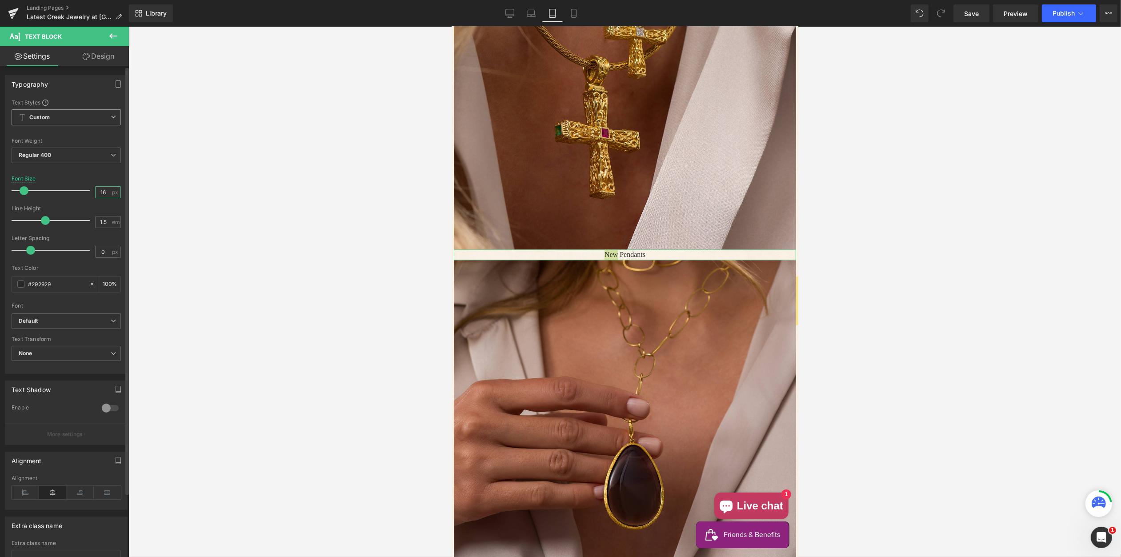
drag, startPoint x: 104, startPoint y: 191, endPoint x: 82, endPoint y: 187, distance: 22.1
click at [82, 188] on div "Font Size 16 px" at bounding box center [66, 191] width 109 height 30
drag, startPoint x: 114, startPoint y: 193, endPoint x: 90, endPoint y: 189, distance: 24.8
click at [89, 189] on div "Font Size 2416 px" at bounding box center [66, 191] width 109 height 30
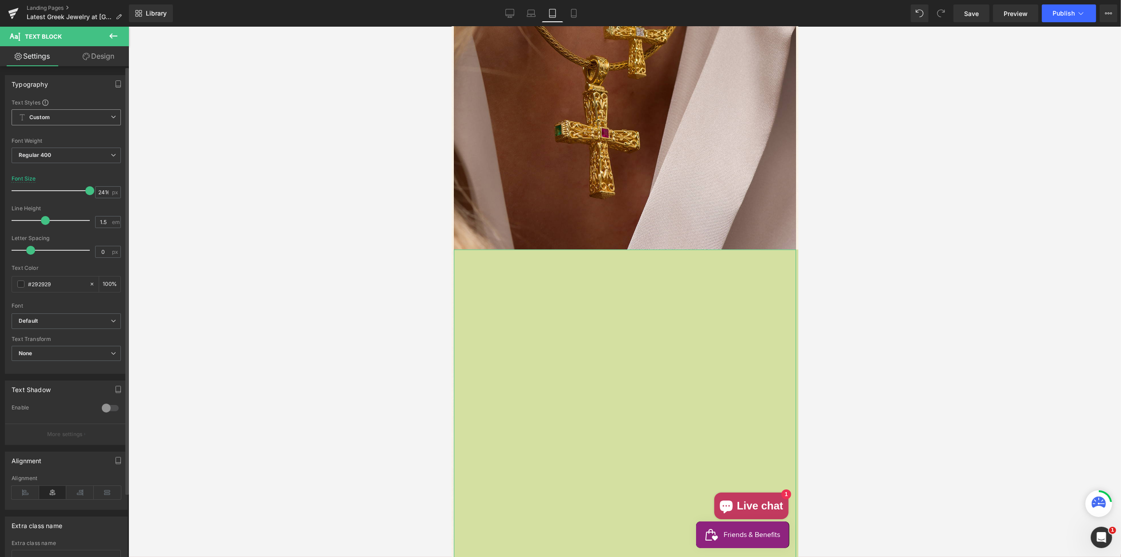
click at [93, 180] on div "Font Size 2416 px" at bounding box center [66, 191] width 109 height 30
click at [98, 191] on input "2416" at bounding box center [104, 192] width 16 height 11
type input "24"
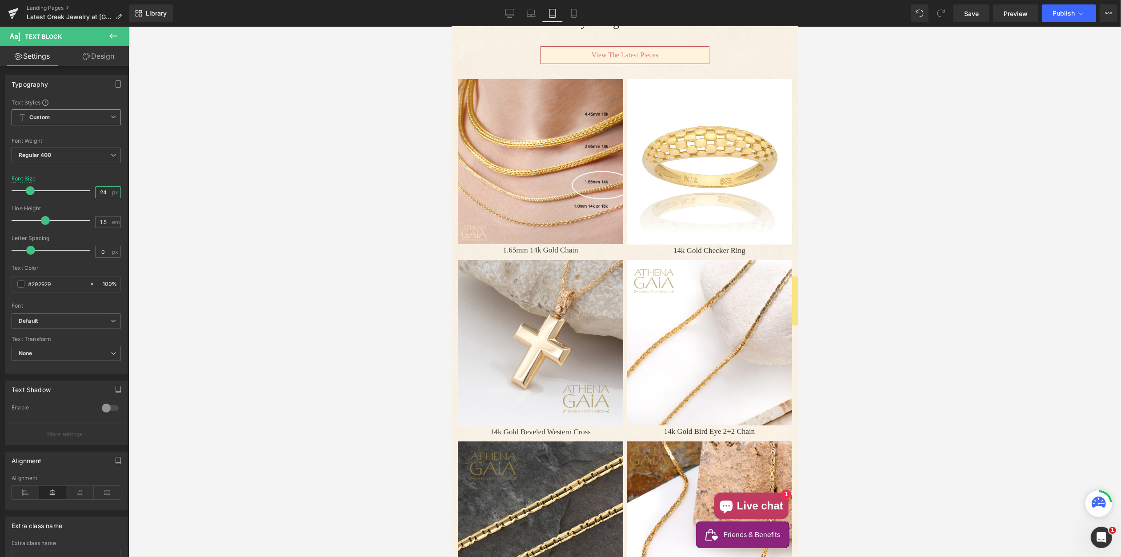
scroll to position [58, 0]
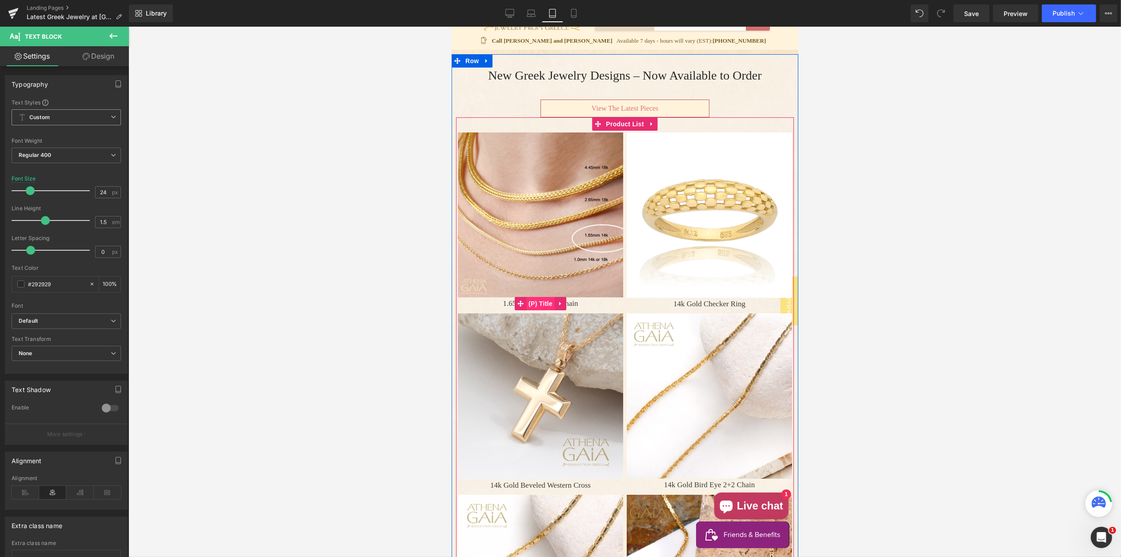
click at [539, 302] on span "(P) Title" at bounding box center [540, 303] width 28 height 13
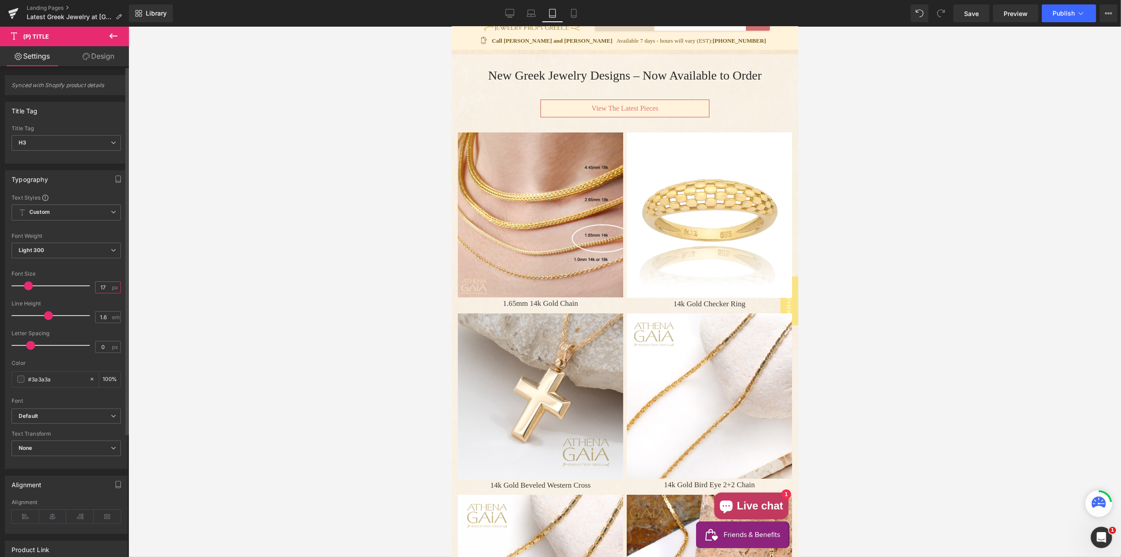
drag, startPoint x: 104, startPoint y: 289, endPoint x: 100, endPoint y: 287, distance: 5.0
click at [99, 288] on input "17" at bounding box center [104, 287] width 16 height 11
type input "16"
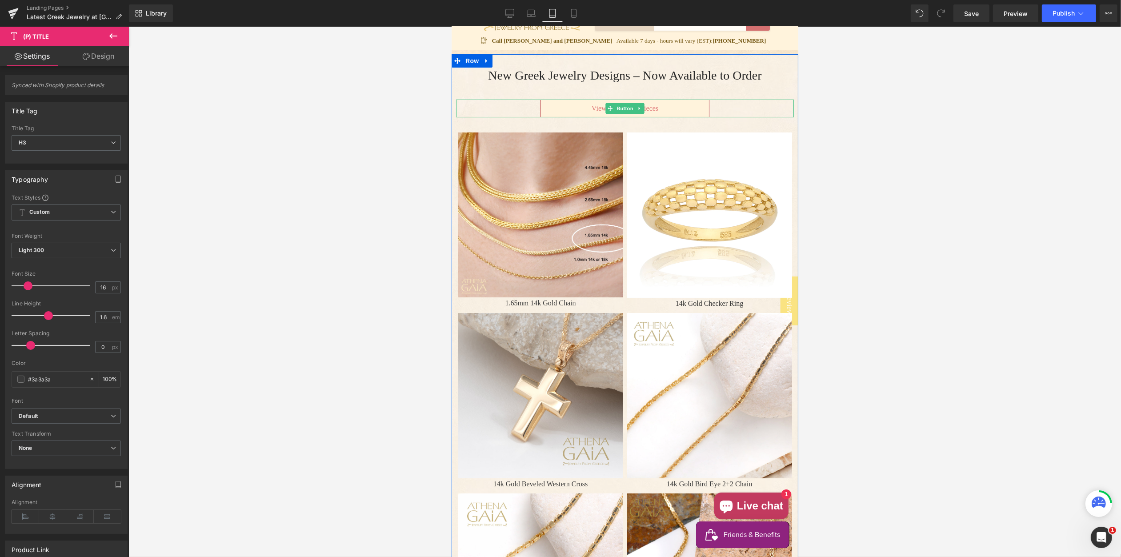
click at [585, 110] on link "View The Latest Pieces" at bounding box center [624, 109] width 169 height 18
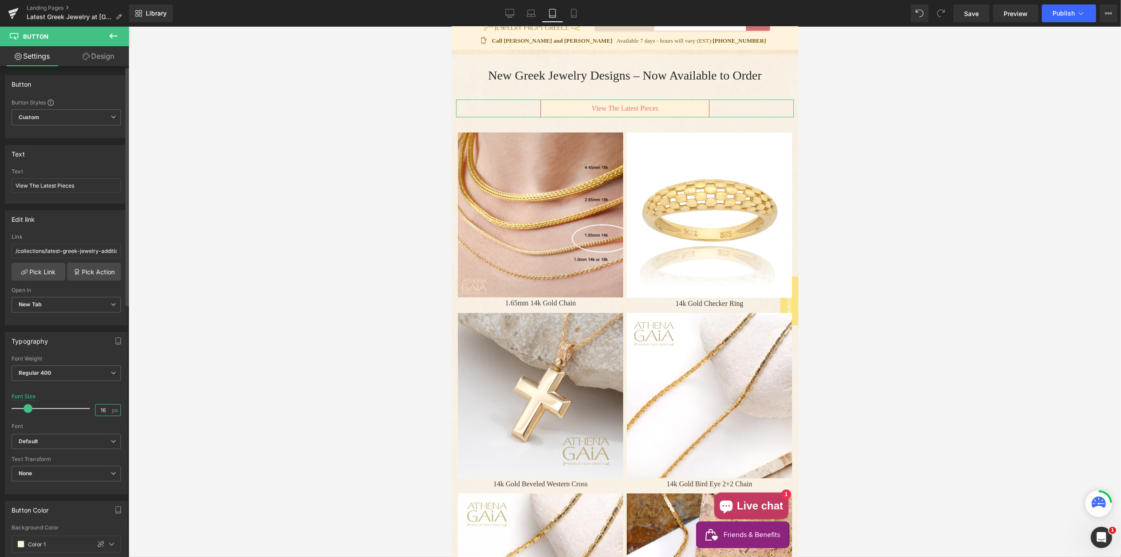
click at [103, 412] on input "16" at bounding box center [104, 409] width 16 height 11
drag, startPoint x: 102, startPoint y: 412, endPoint x: 98, endPoint y: 410, distance: 4.6
click at [102, 412] on input "16" at bounding box center [104, 409] width 16 height 11
click at [98, 409] on input "16" at bounding box center [104, 409] width 16 height 11
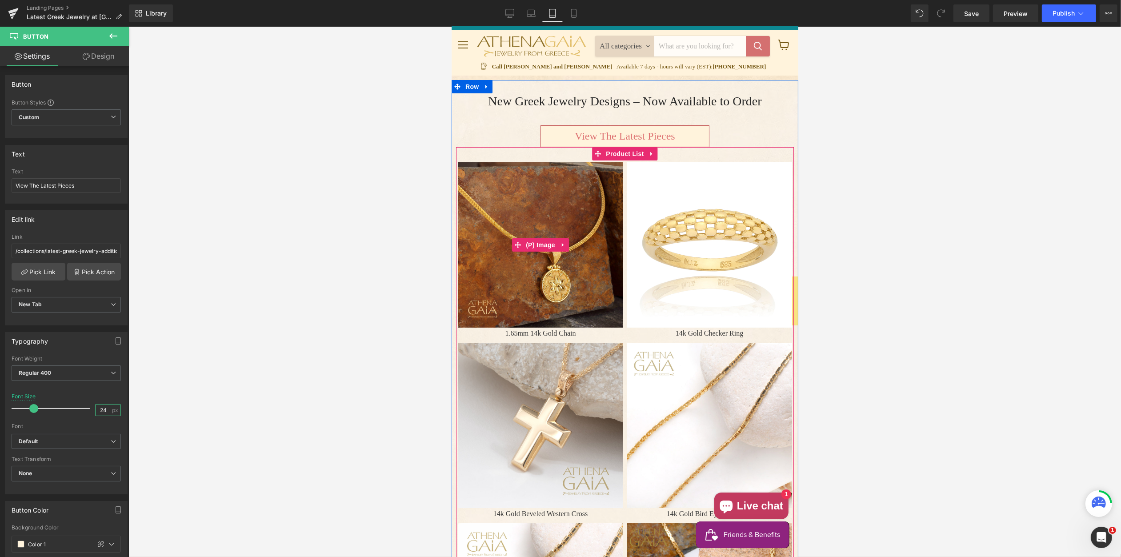
scroll to position [0, 0]
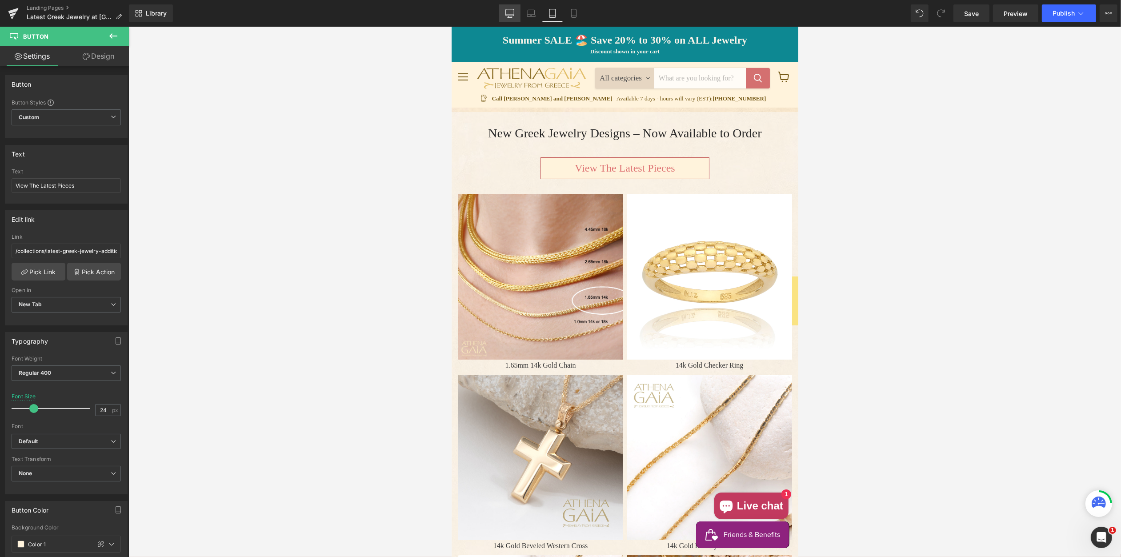
click at [511, 14] on icon at bounding box center [509, 13] width 9 height 9
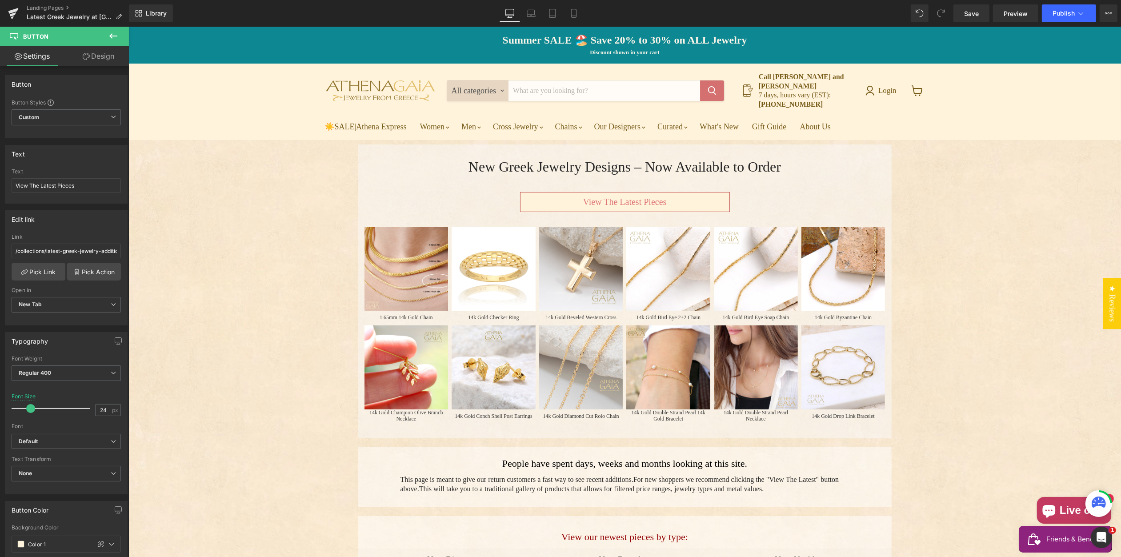
type input "20"
type input "40"
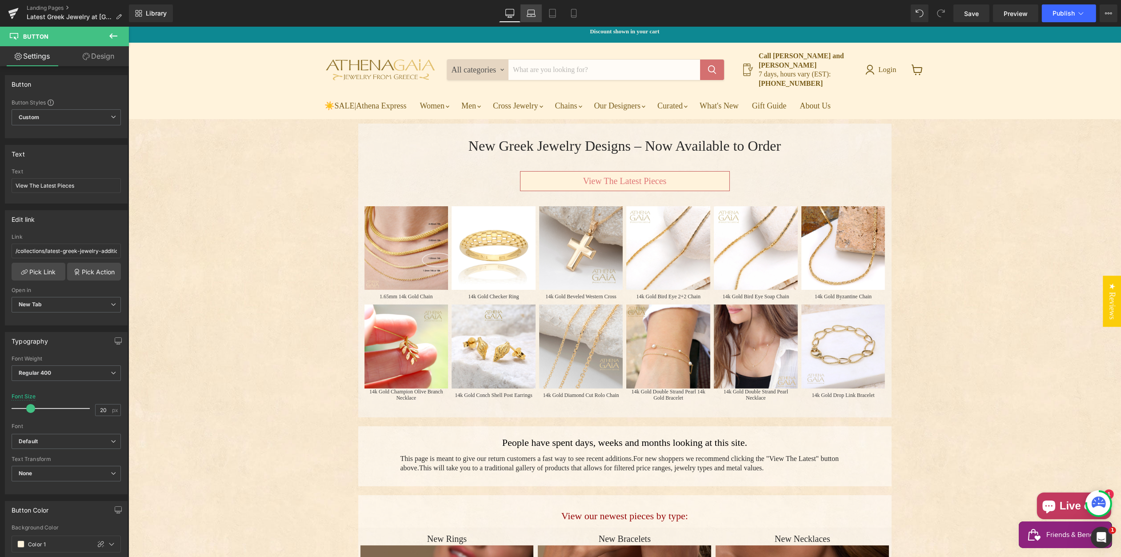
click at [528, 12] on icon at bounding box center [531, 12] width 7 height 4
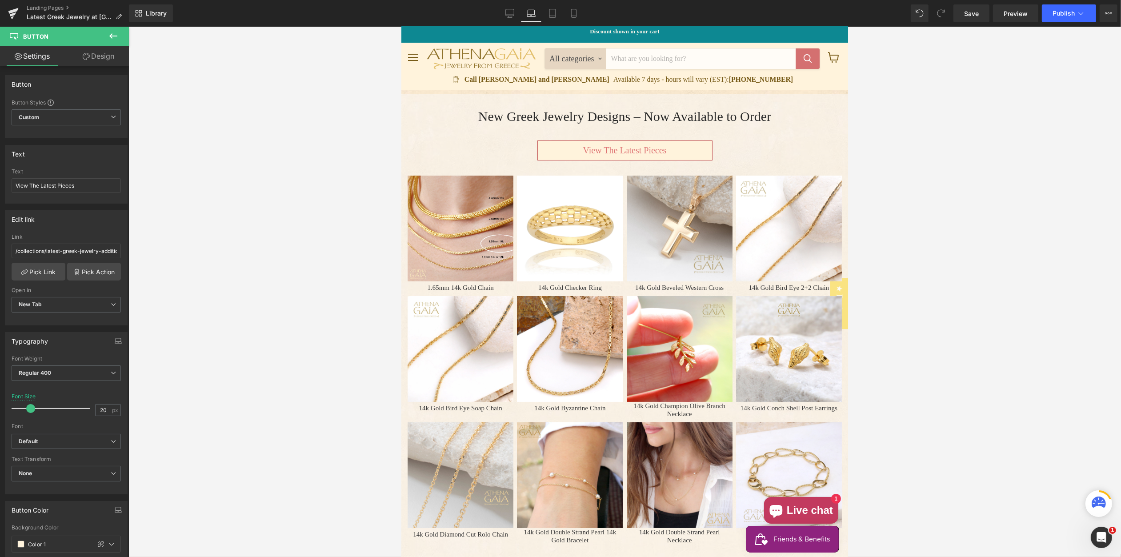
scroll to position [4, 0]
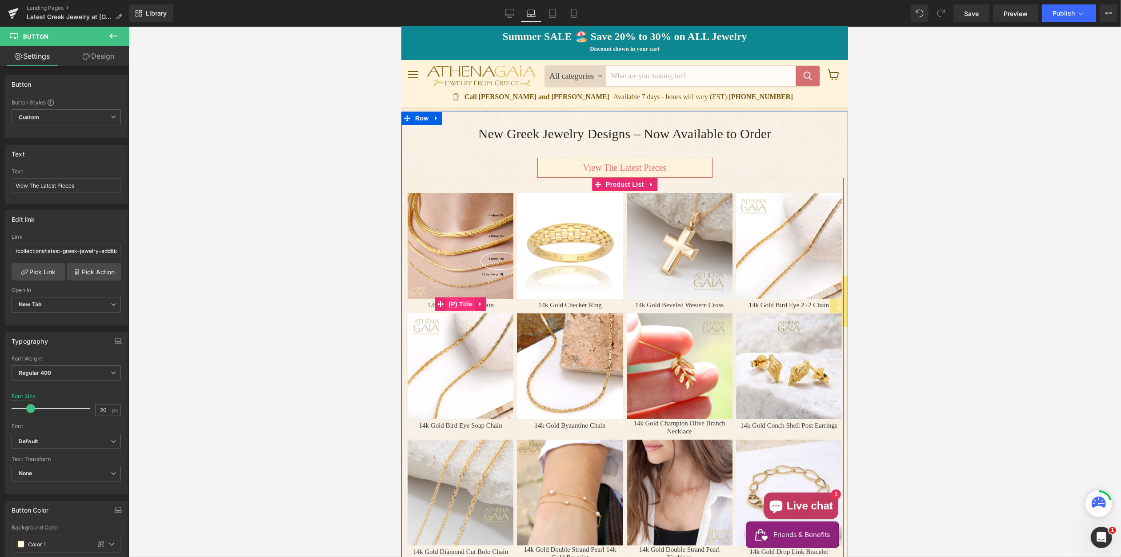
click at [462, 303] on span "(P) Title" at bounding box center [460, 303] width 28 height 13
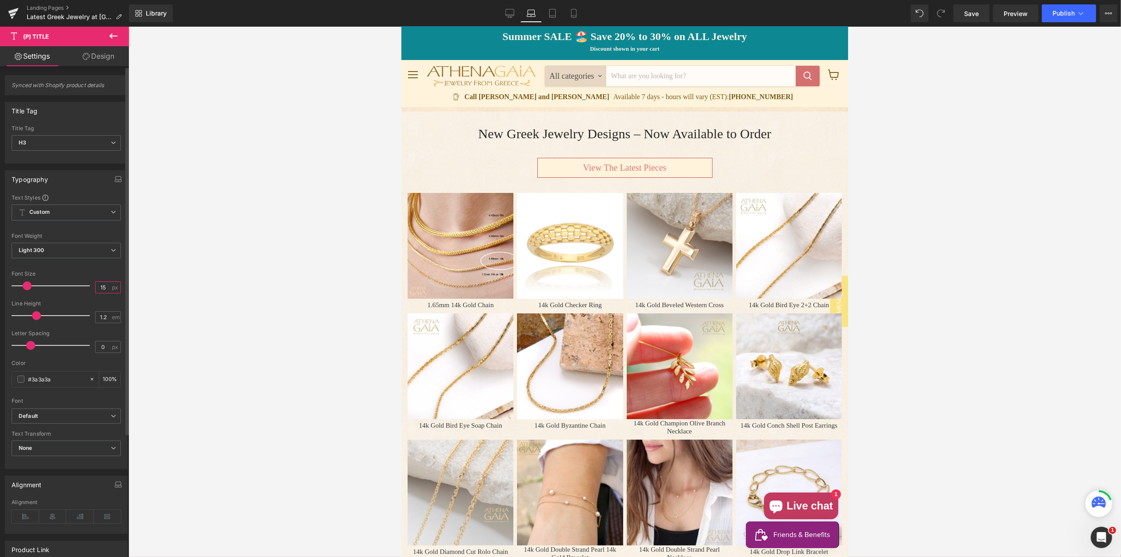
drag, startPoint x: 104, startPoint y: 288, endPoint x: 99, endPoint y: 284, distance: 6.8
click at [98, 287] on input "15" at bounding box center [104, 287] width 16 height 11
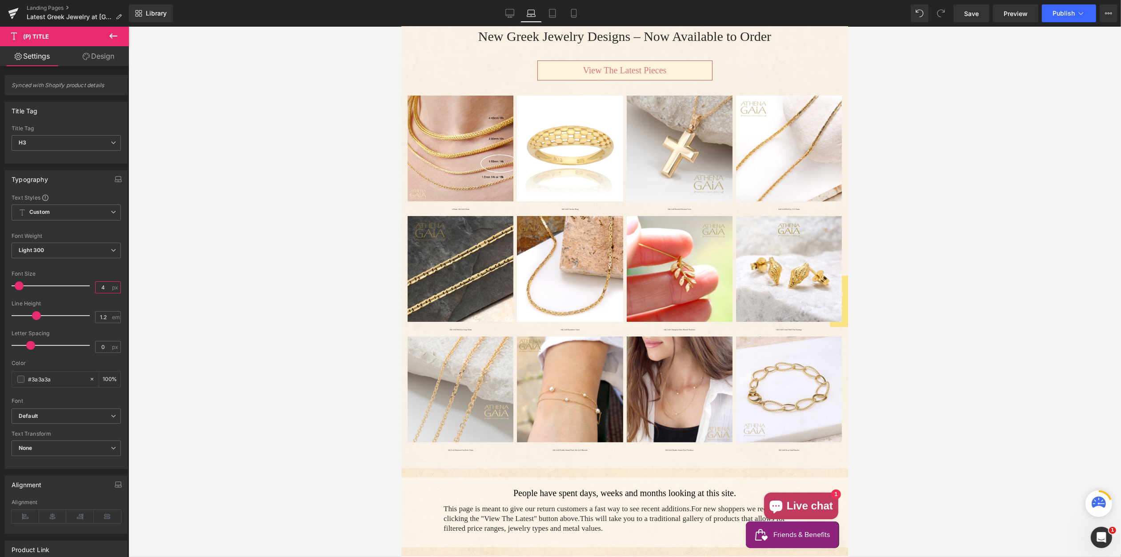
scroll to position [98, 0]
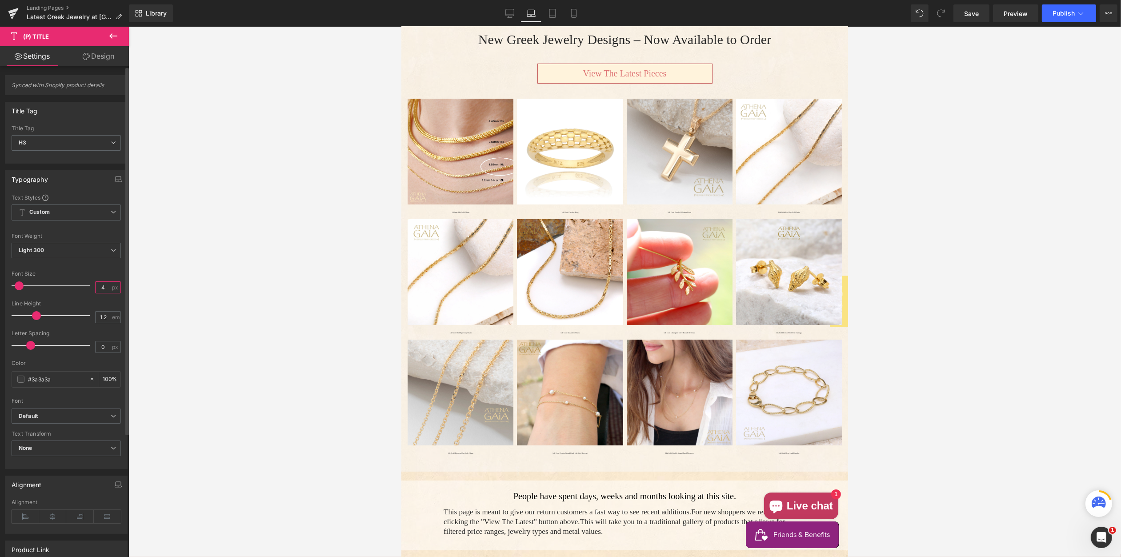
click at [96, 286] on input "4" at bounding box center [104, 287] width 16 height 11
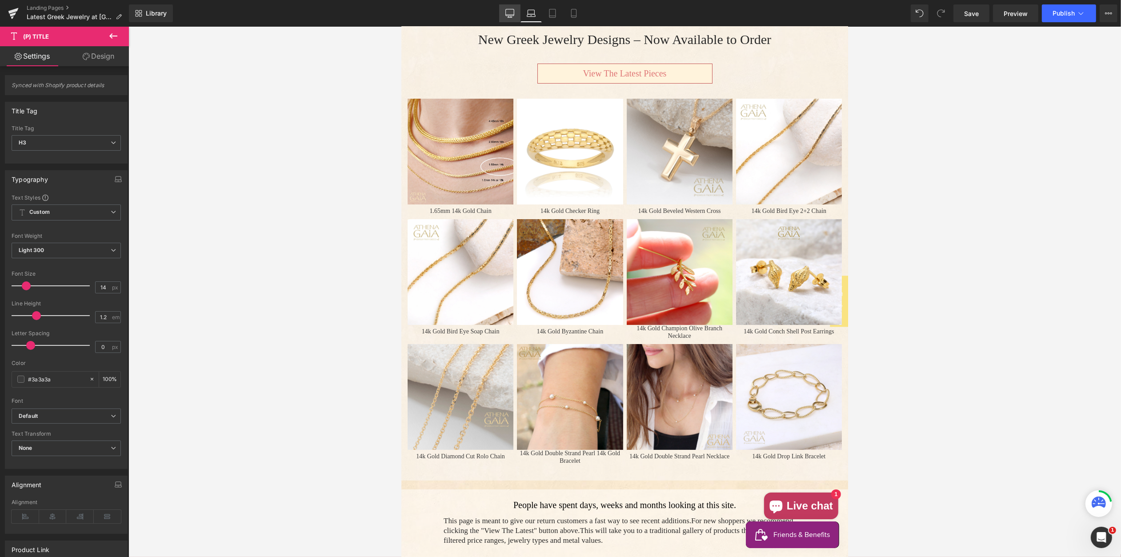
click at [512, 14] on icon at bounding box center [509, 13] width 9 height 9
type input "12"
type input "100"
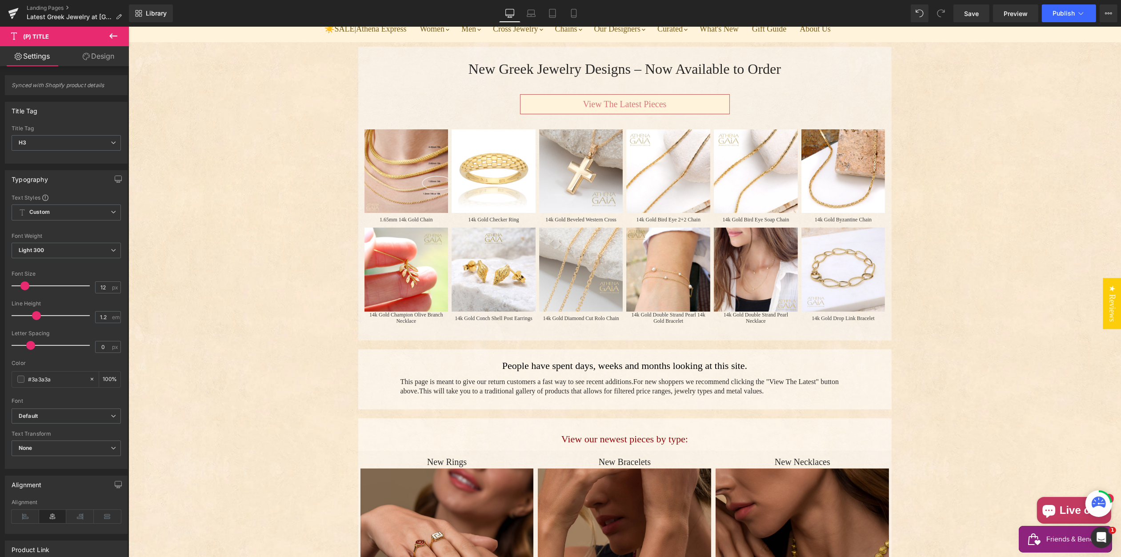
scroll to position [97, 0]
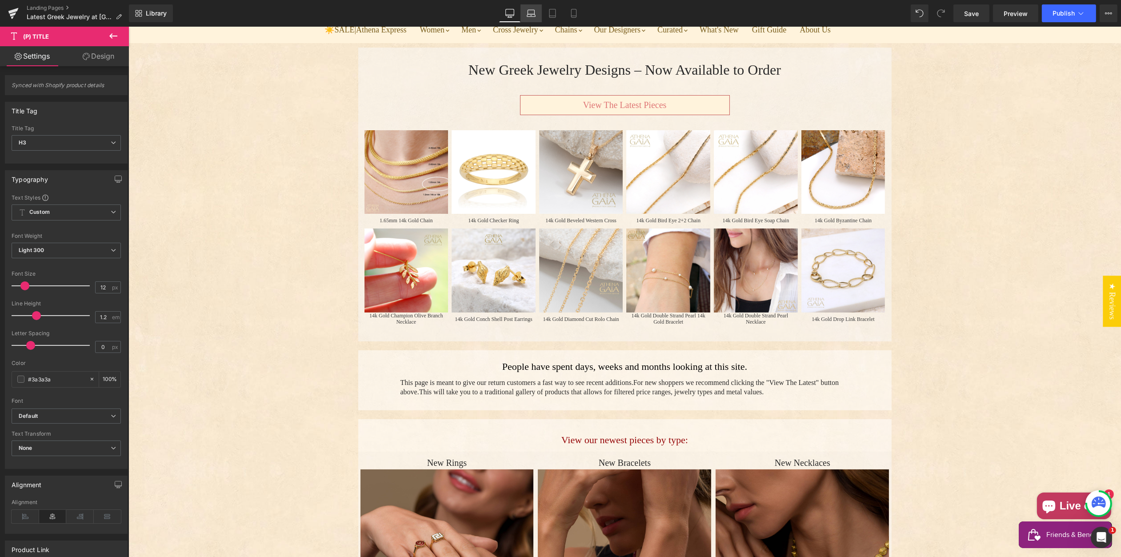
click at [528, 14] on icon at bounding box center [531, 13] width 9 height 9
type input "14"
type input "100"
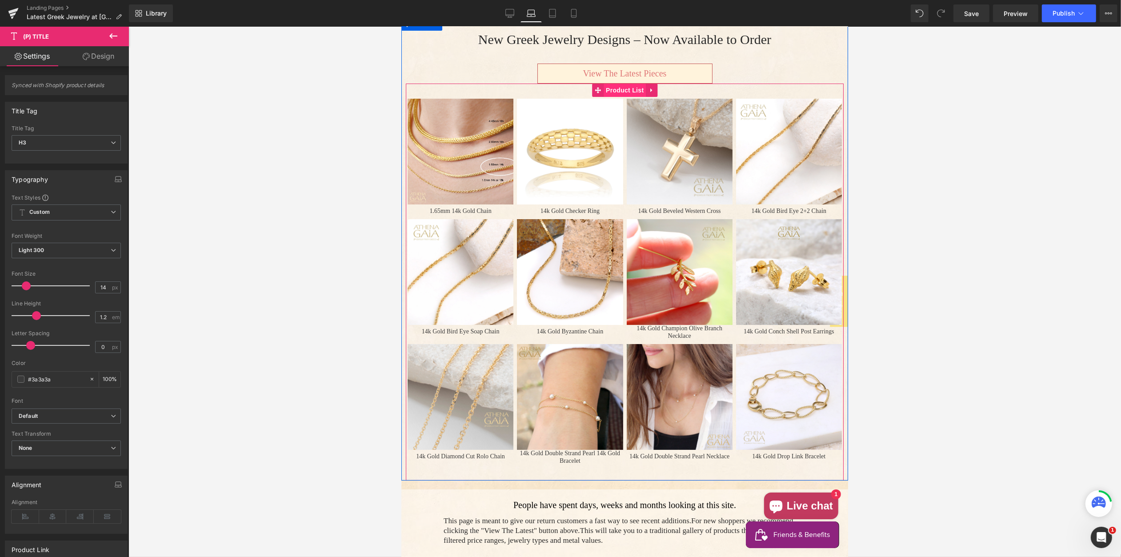
click at [623, 93] on span "Product List" at bounding box center [624, 90] width 42 height 13
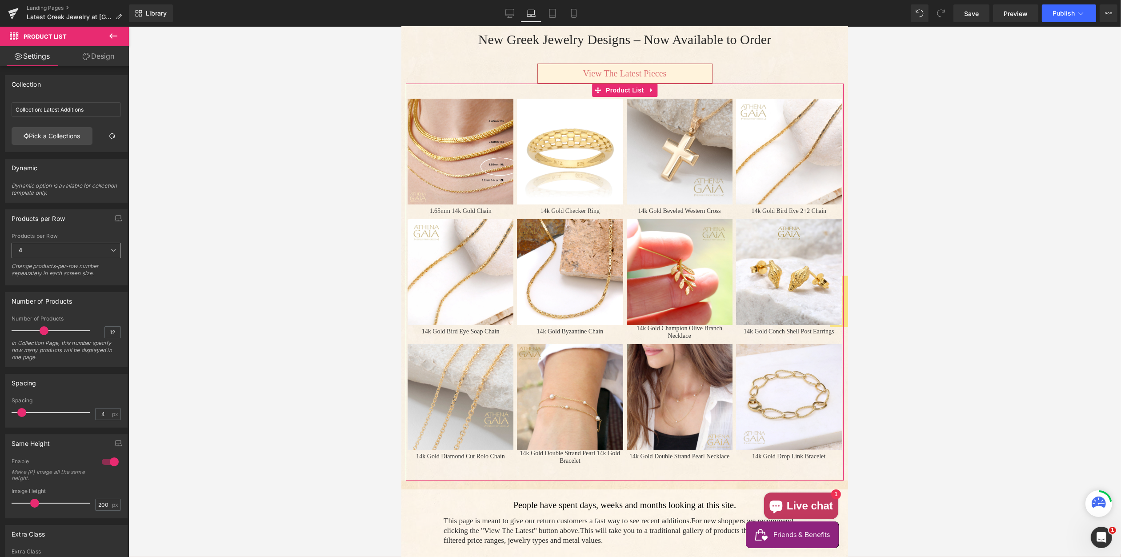
click at [56, 249] on span "4" at bounding box center [66, 251] width 109 height 16
click at [54, 315] on li "6" at bounding box center [65, 319] width 106 height 13
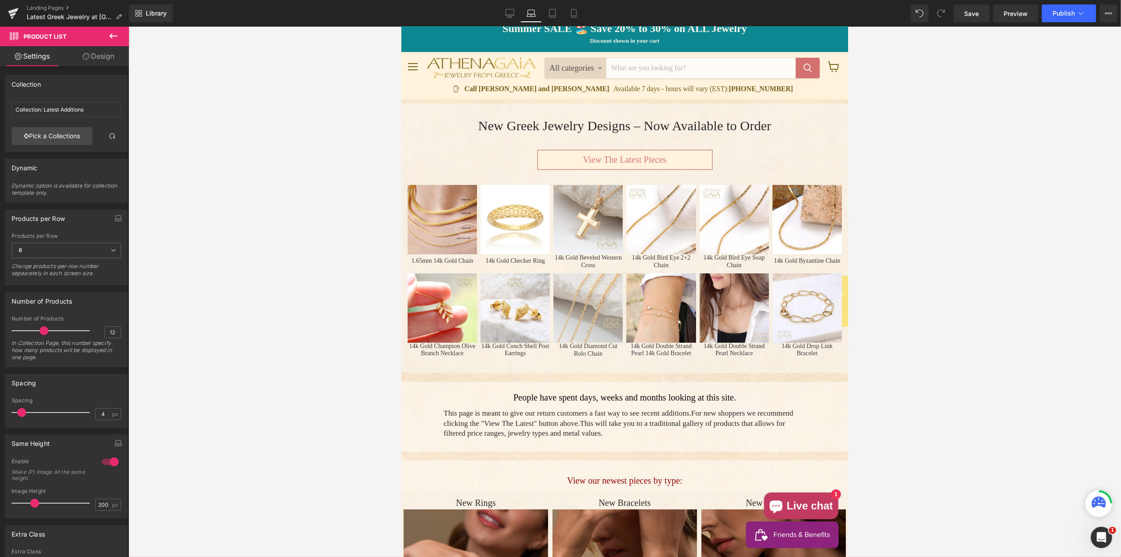
scroll to position [0, 0]
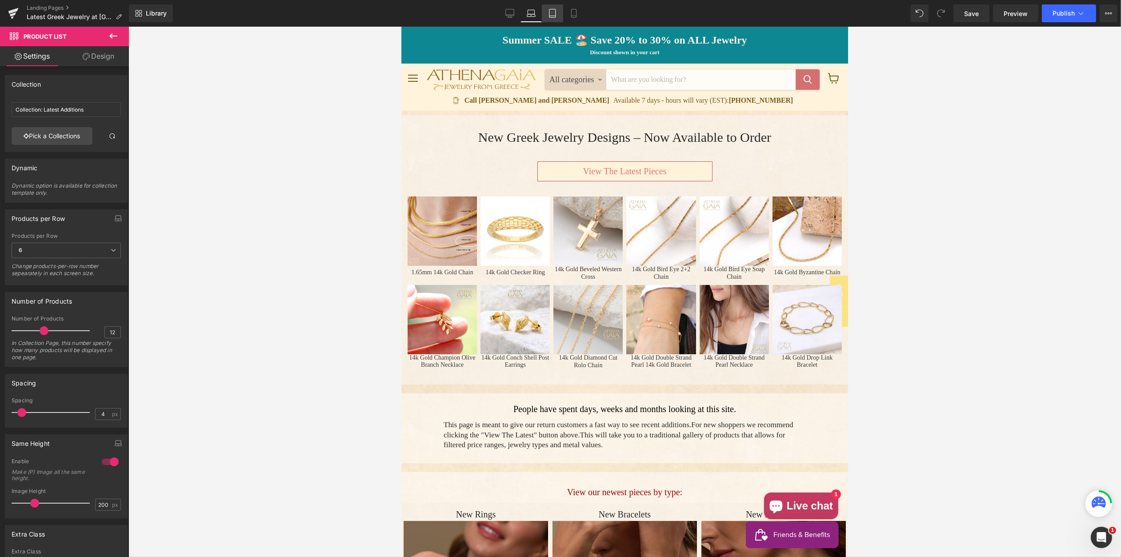
click at [553, 14] on icon at bounding box center [552, 13] width 9 height 9
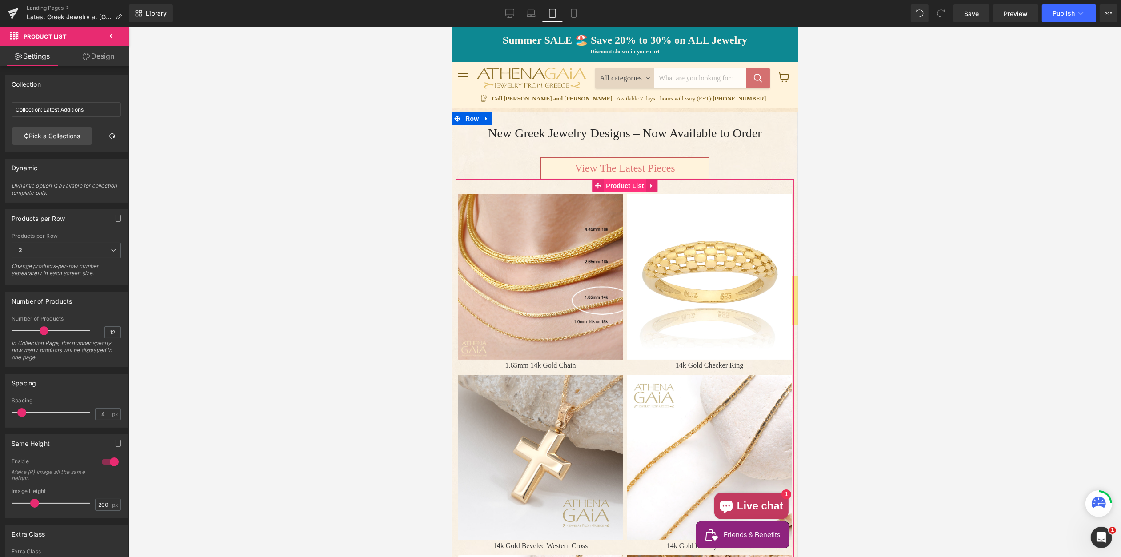
click at [626, 188] on span "Product List" at bounding box center [624, 185] width 42 height 13
click at [33, 249] on span "2" at bounding box center [66, 251] width 109 height 16
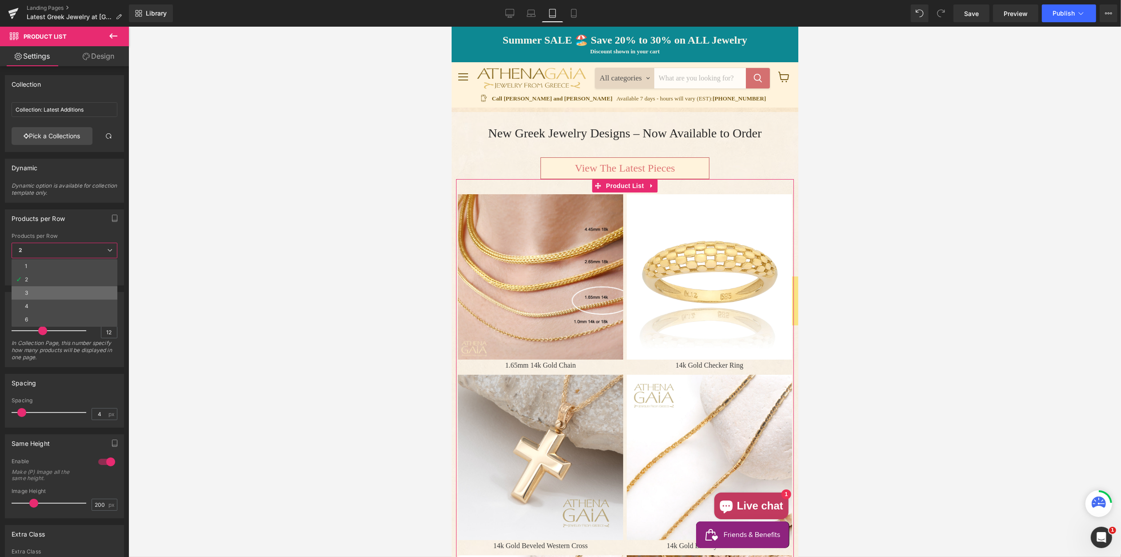
click at [34, 289] on li "3" at bounding box center [65, 292] width 106 height 13
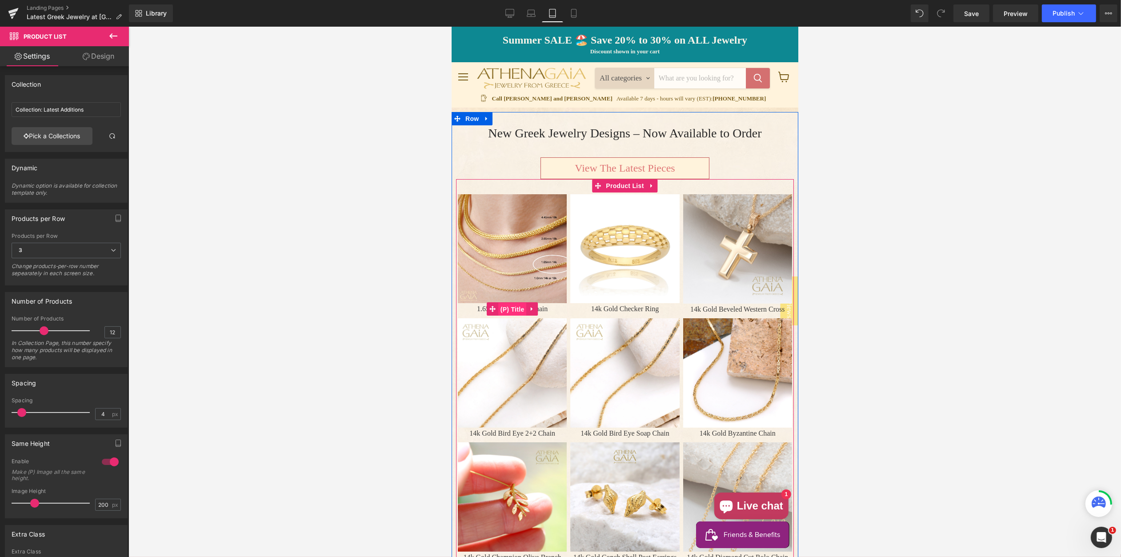
click at [514, 306] on span "(P) Title" at bounding box center [512, 309] width 28 height 13
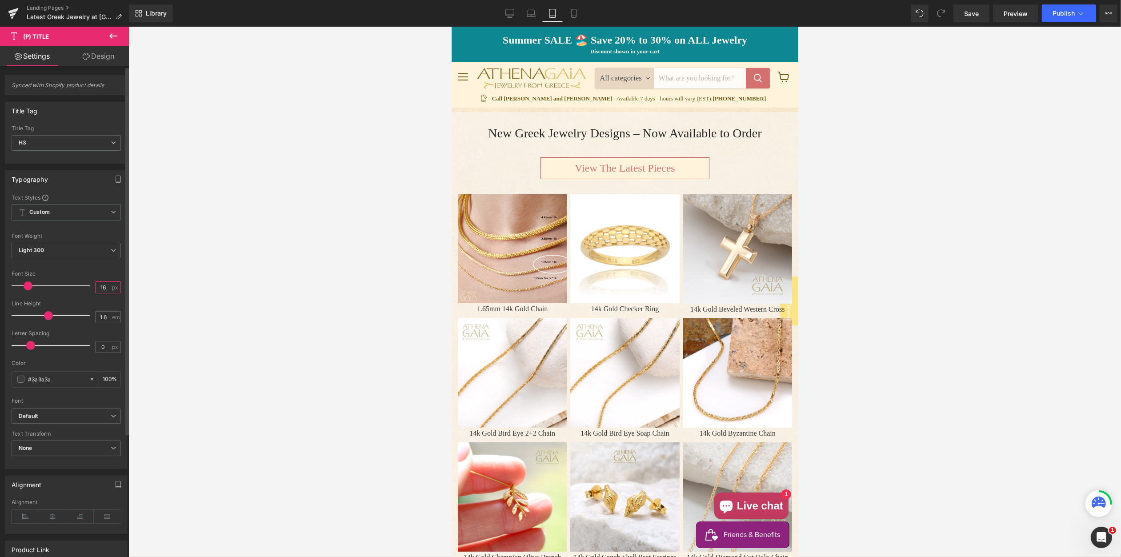
drag, startPoint x: 105, startPoint y: 288, endPoint x: 99, endPoint y: 288, distance: 6.2
click at [98, 288] on input "16" at bounding box center [104, 287] width 16 height 11
click at [97, 288] on input "5" at bounding box center [104, 287] width 16 height 11
click at [573, 12] on icon at bounding box center [573, 13] width 9 height 9
type input "14"
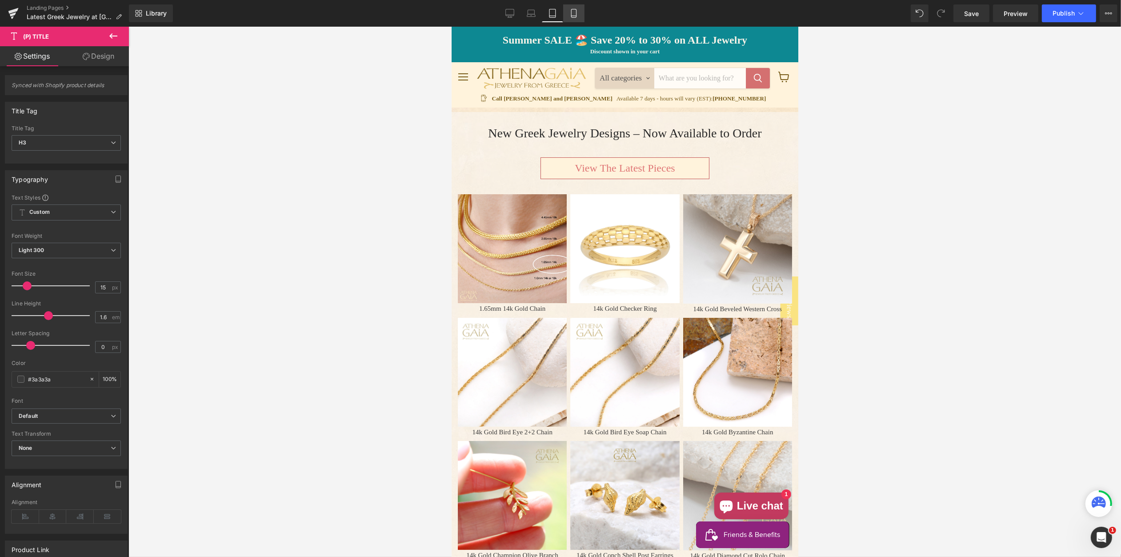
type input "100"
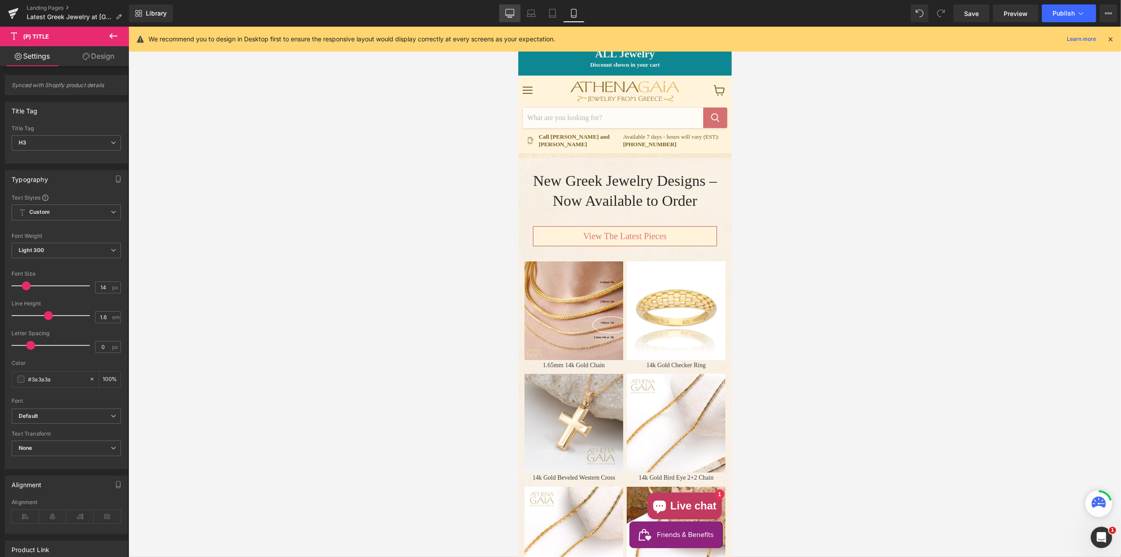
click at [512, 14] on icon at bounding box center [509, 13] width 9 height 9
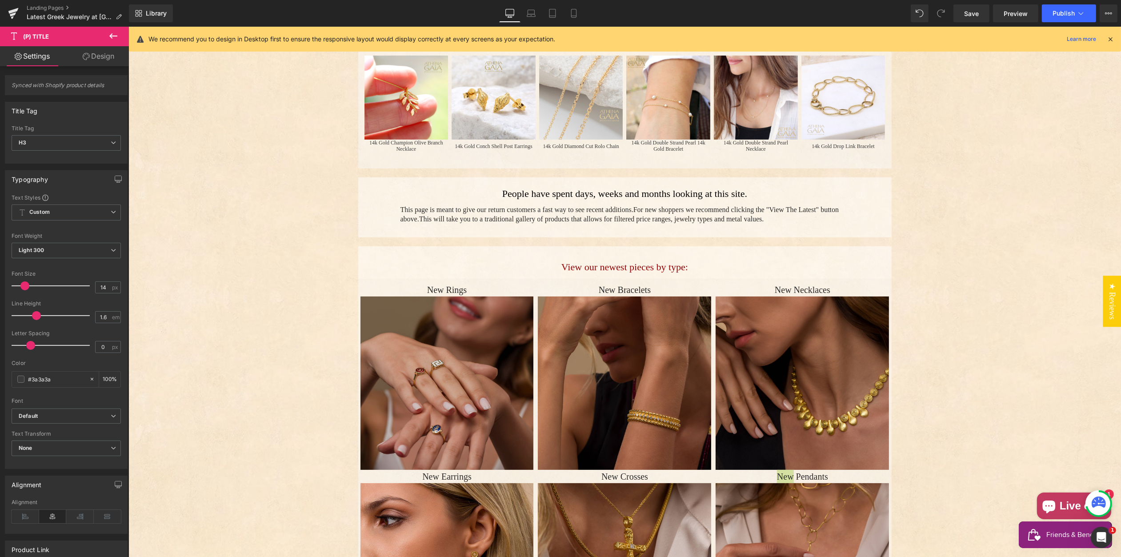
scroll to position [291, 0]
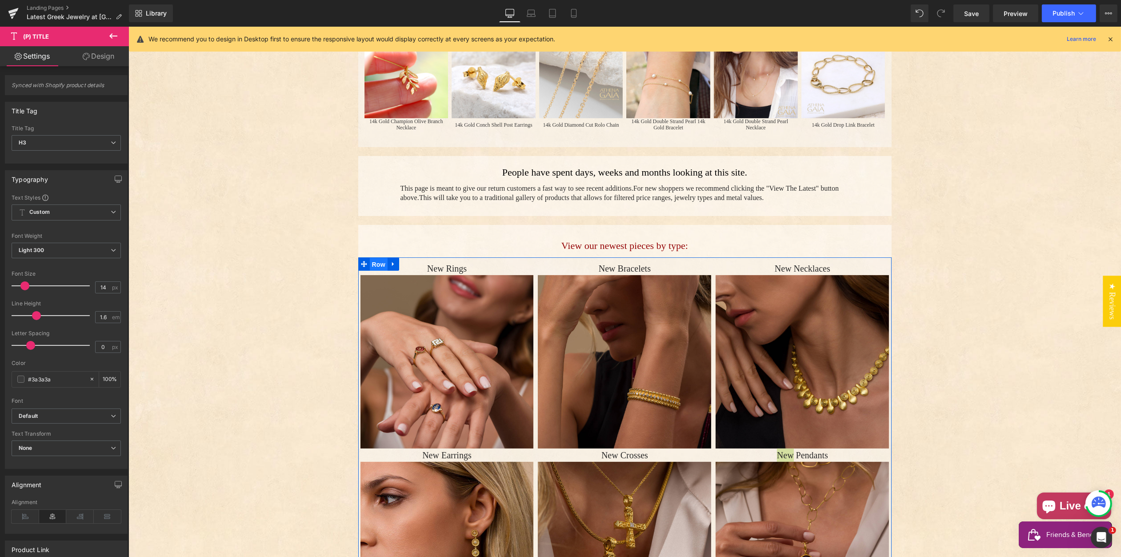
click at [382, 262] on span "Row" at bounding box center [378, 264] width 18 height 13
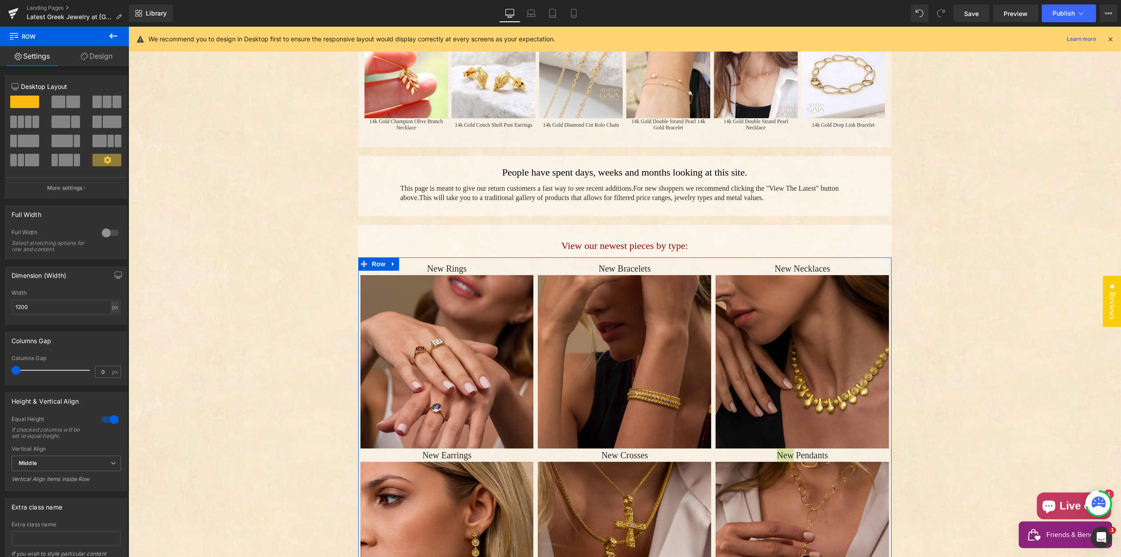
click at [96, 57] on link "Design" at bounding box center [96, 56] width 64 height 20
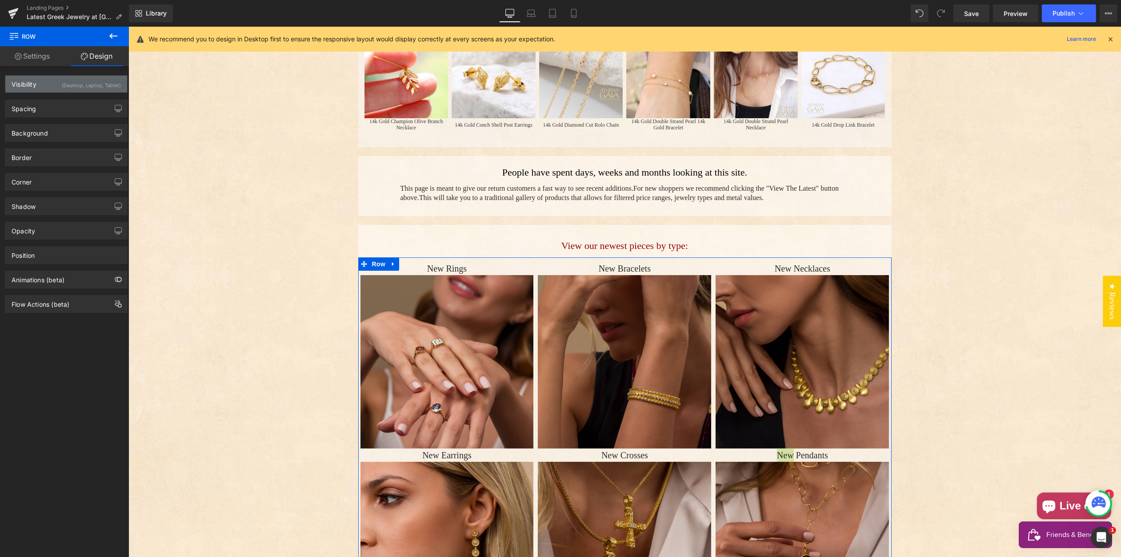
click at [75, 86] on div "(Desktop, Laptop, Tablet)" at bounding box center [91, 83] width 59 height 15
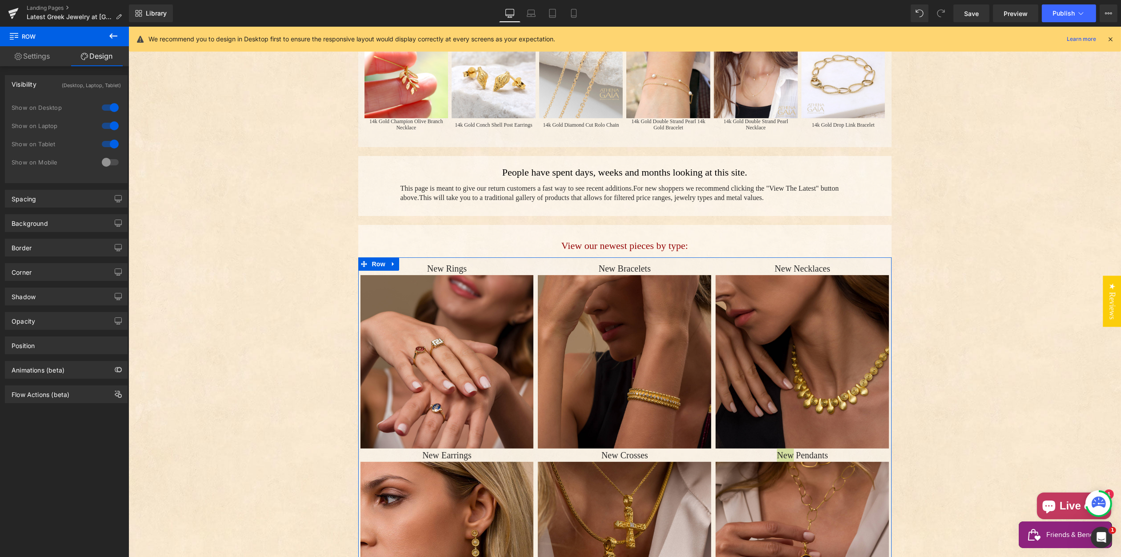
click at [108, 160] on div at bounding box center [110, 162] width 21 height 14
click at [573, 15] on icon at bounding box center [573, 13] width 9 height 9
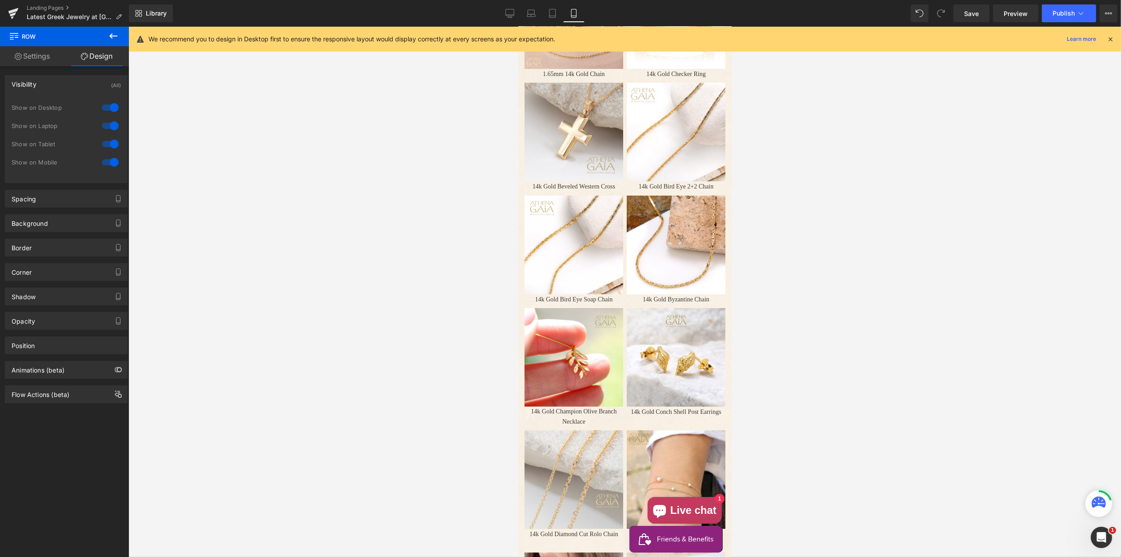
scroll to position [864, 0]
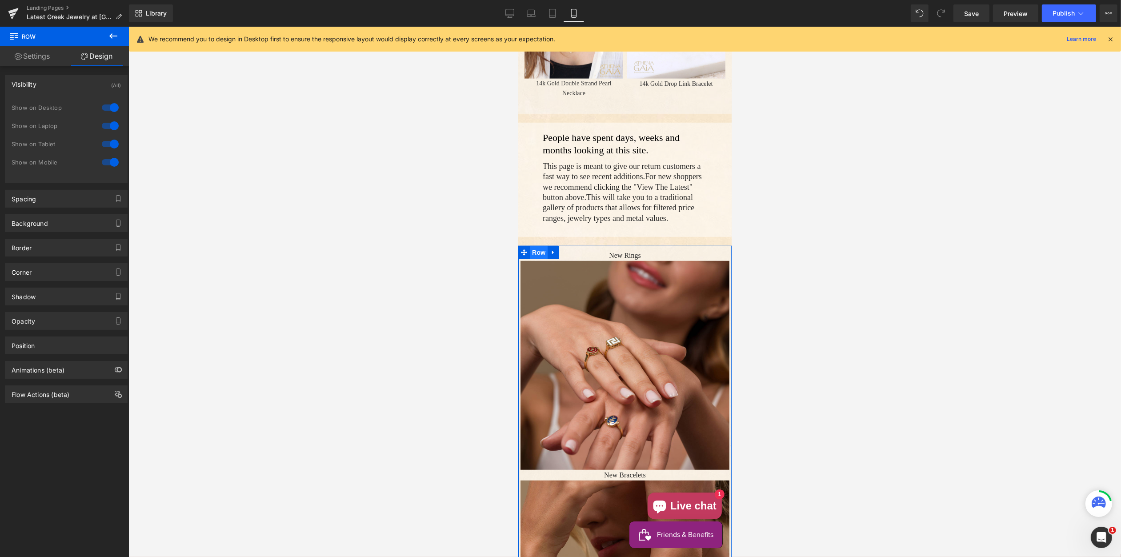
click at [536, 259] on span "Row" at bounding box center [538, 252] width 18 height 13
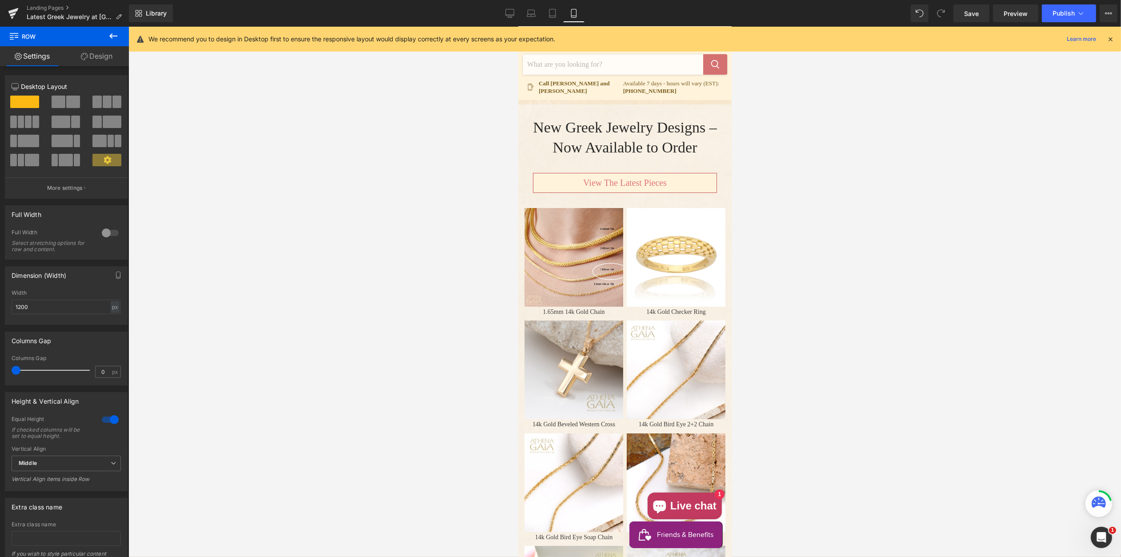
scroll to position [0, 0]
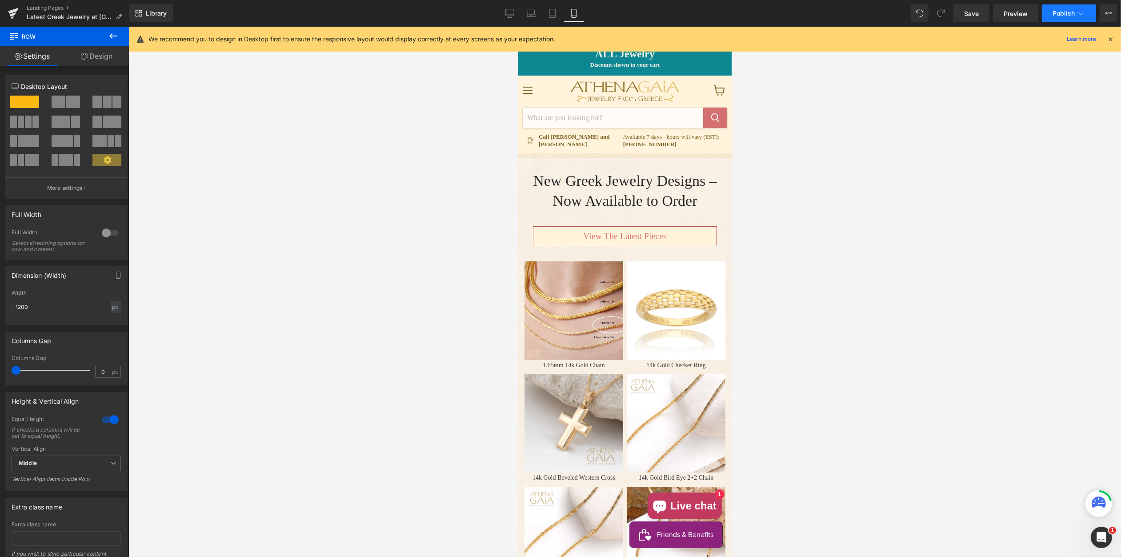
click at [1060, 12] on span "Publish" at bounding box center [1064, 13] width 22 height 7
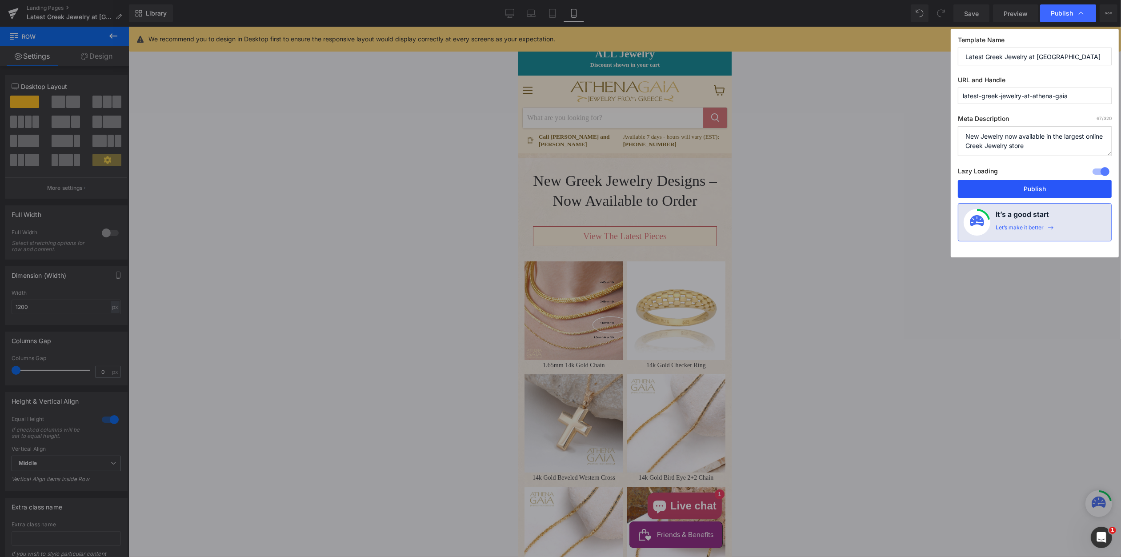
click at [1035, 188] on button "Publish" at bounding box center [1035, 189] width 154 height 18
